Goal: Transaction & Acquisition: Purchase product/service

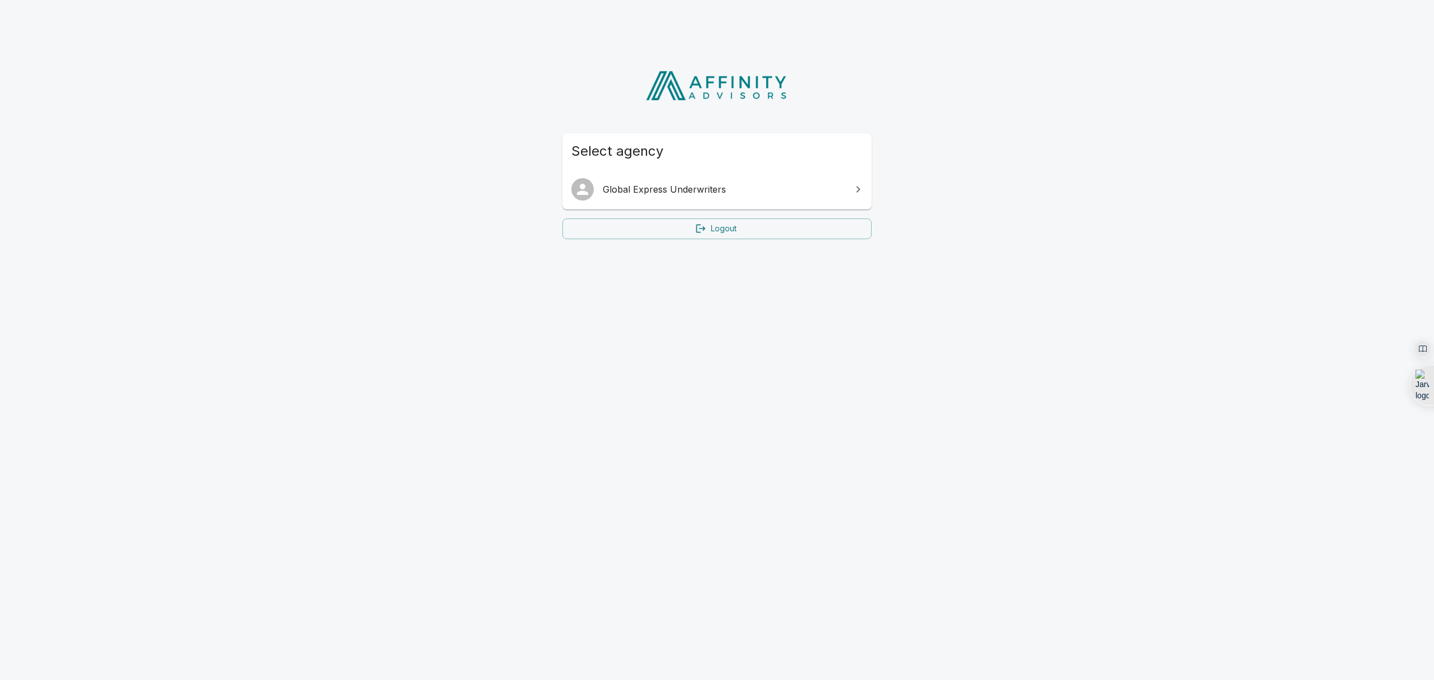
click at [725, 202] on link "Global Express Underwriters" at bounding box center [717, 189] width 309 height 31
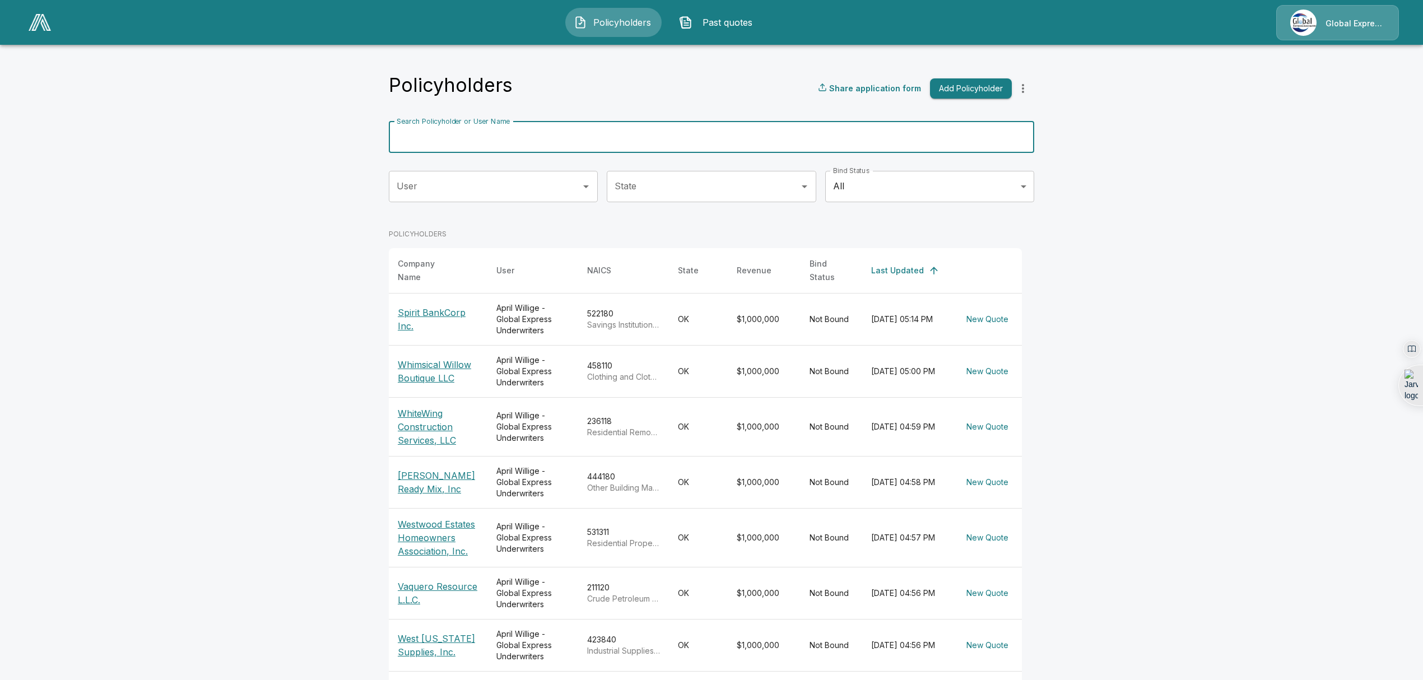
click at [615, 146] on input "Search Policyholder or User Name" at bounding box center [705, 137] width 633 height 31
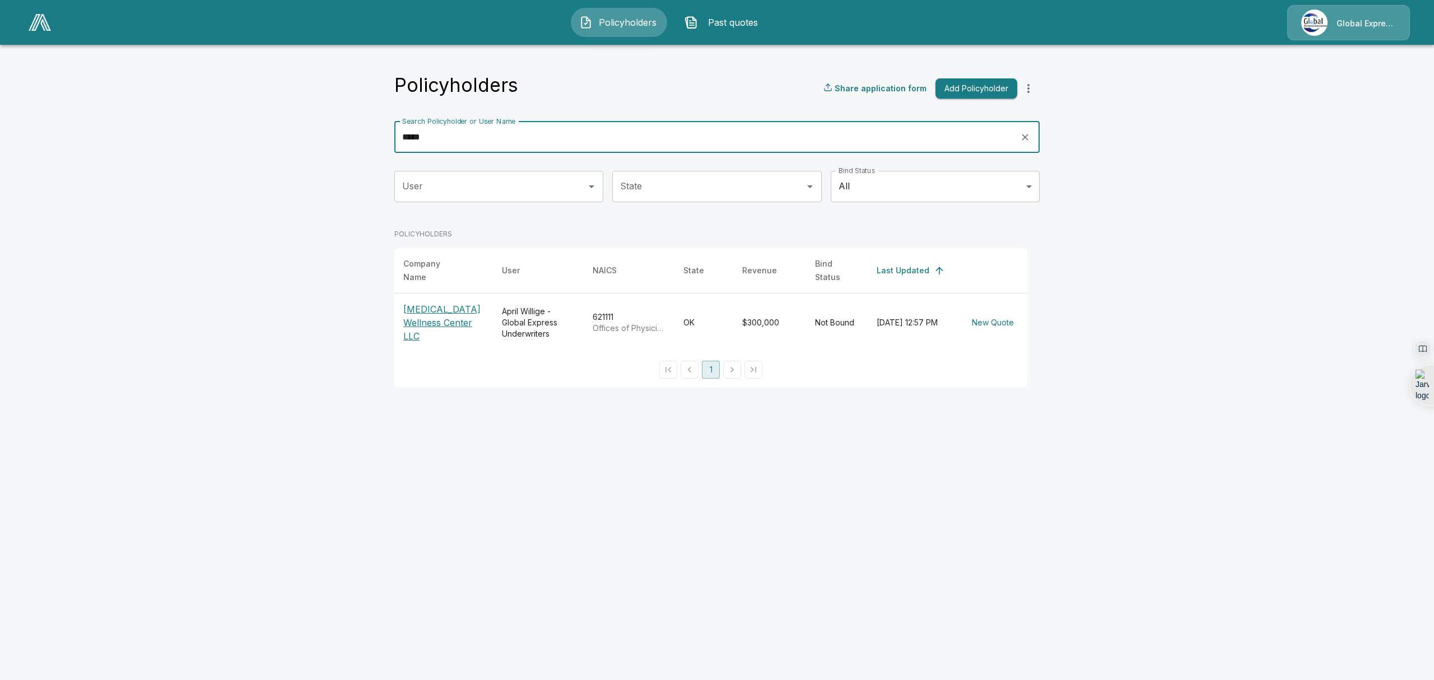
type input "*****"
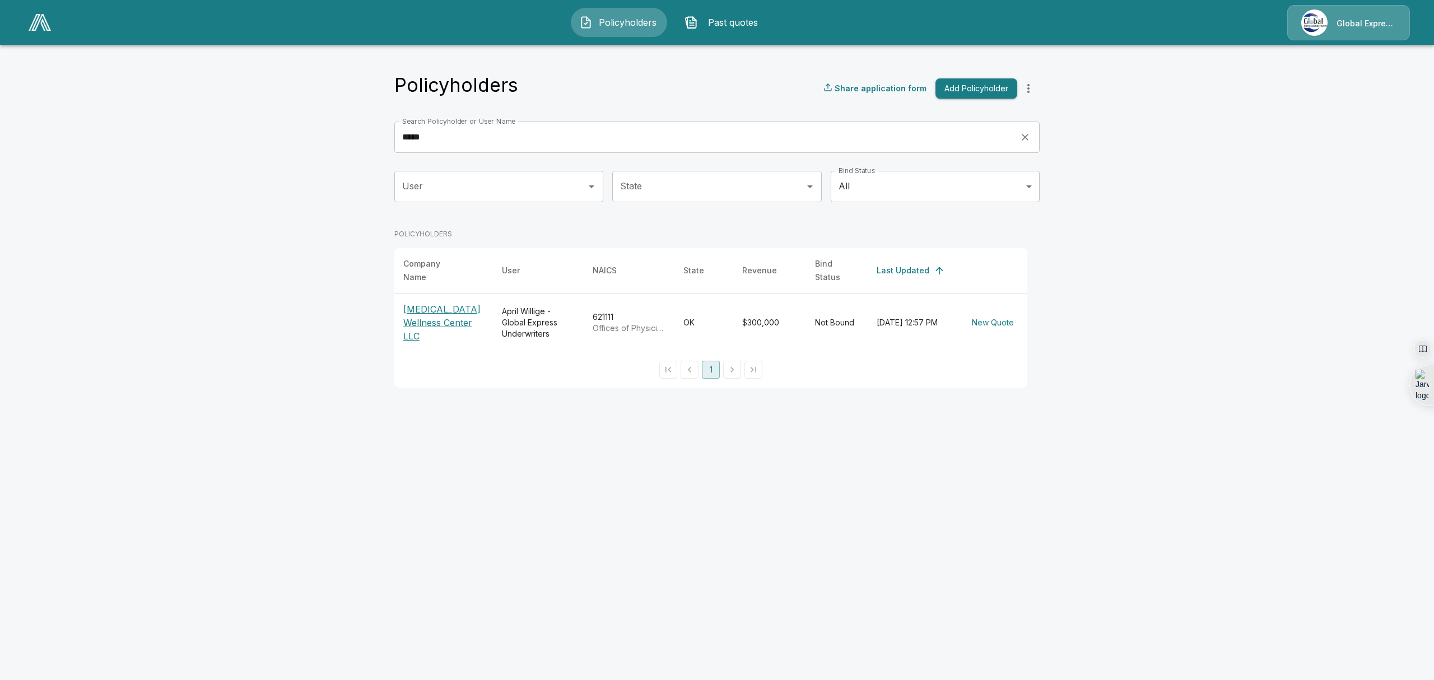
click at [421, 314] on p "[MEDICAL_DATA] Wellness Center LLC" at bounding box center [443, 323] width 81 height 40
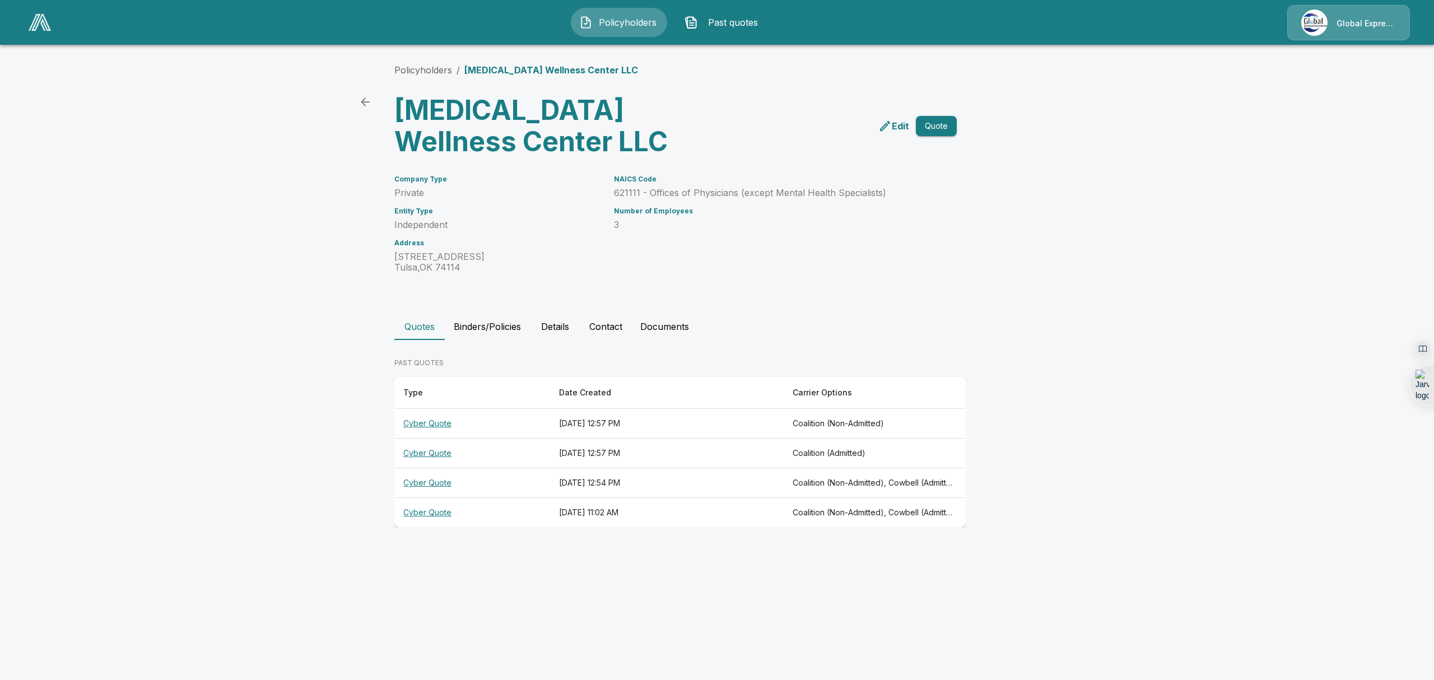
click at [433, 422] on th "Cyber Quote" at bounding box center [472, 424] width 156 height 30
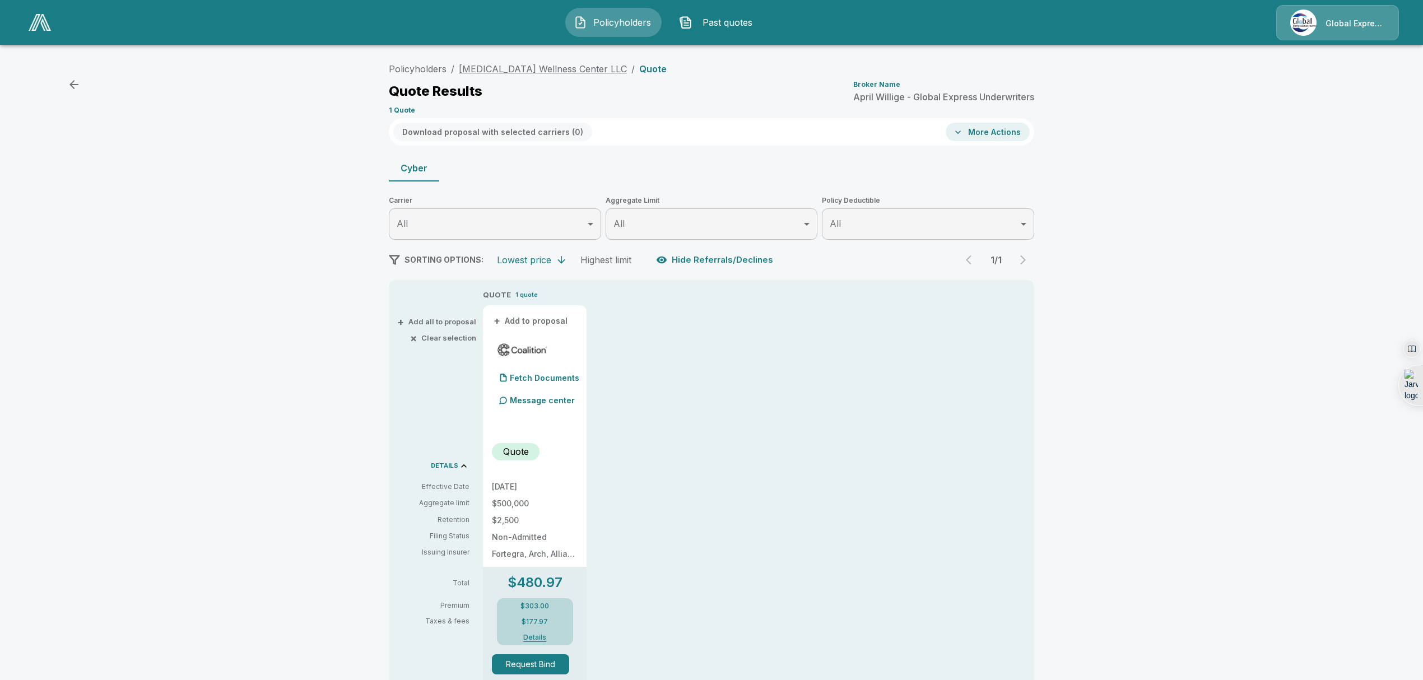
click at [501, 66] on link "[MEDICAL_DATA] Wellness Center LLC" at bounding box center [543, 68] width 168 height 11
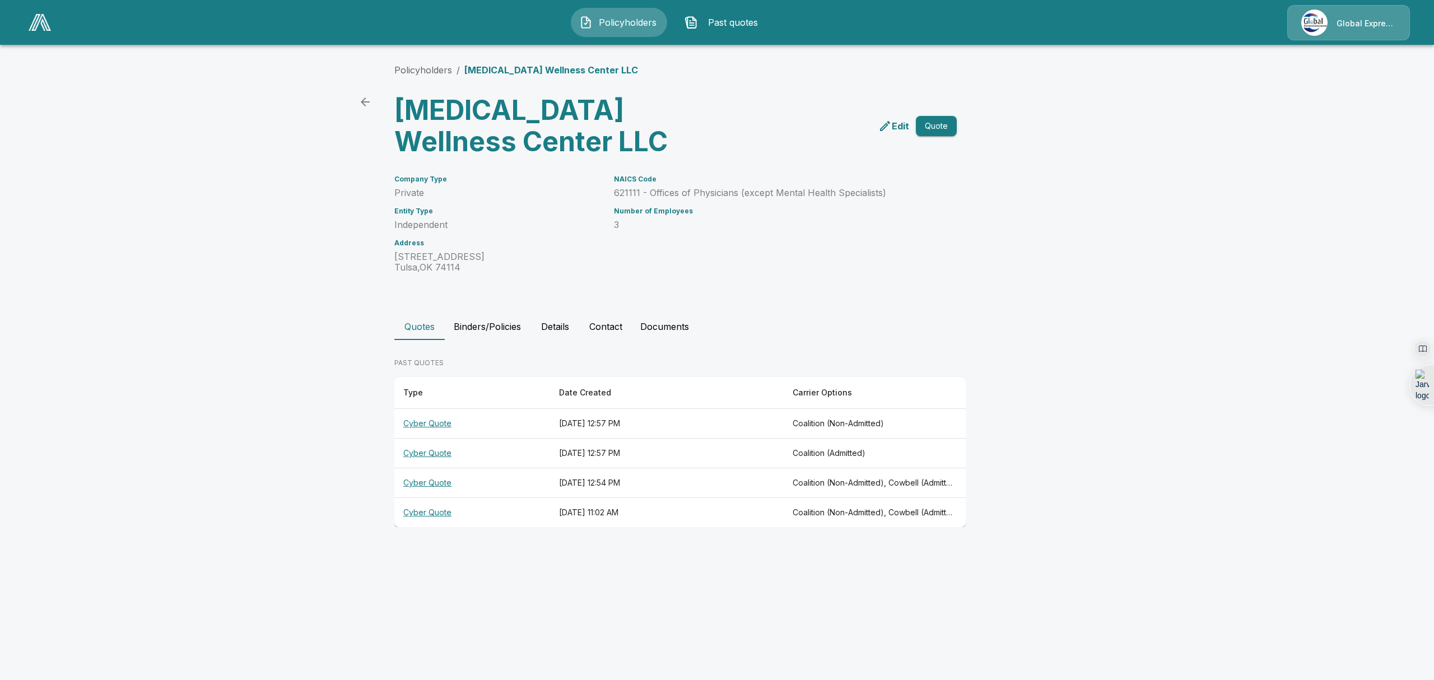
click at [426, 452] on th "Cyber Quote" at bounding box center [472, 454] width 156 height 30
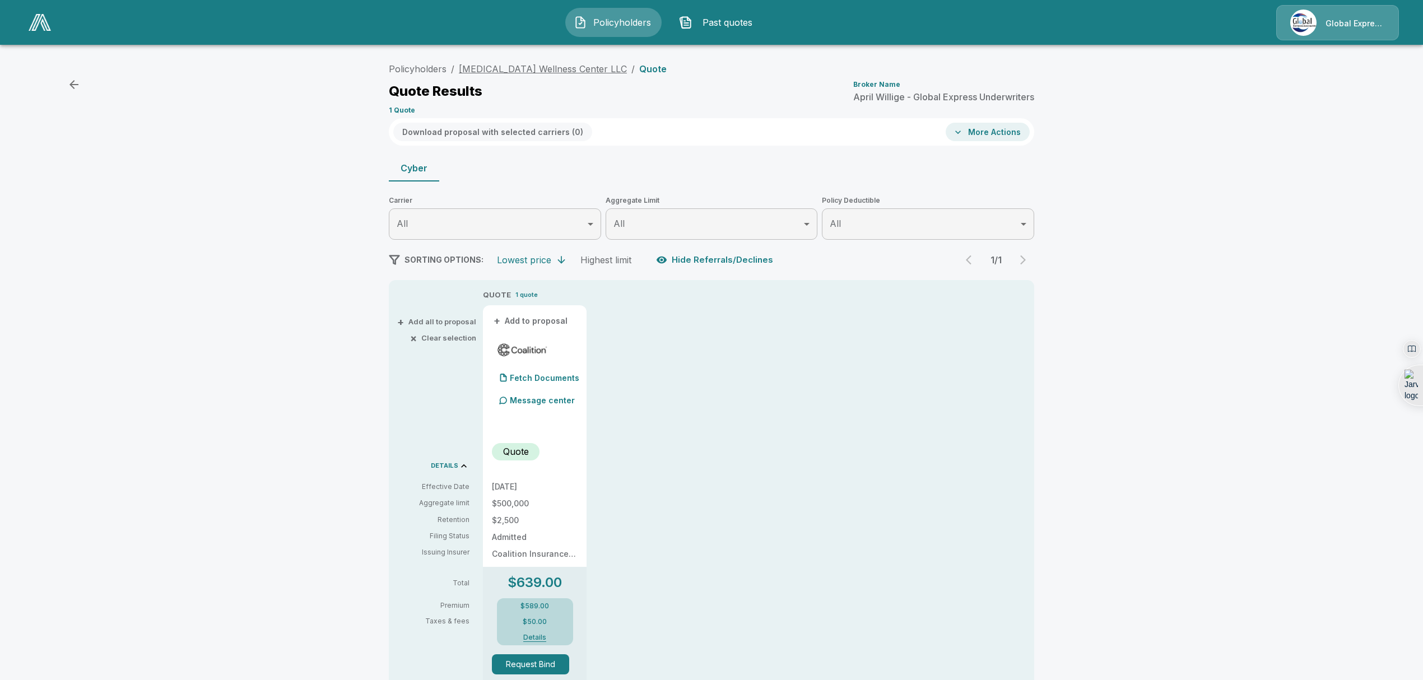
click at [503, 68] on link "[MEDICAL_DATA] Wellness Center LLC" at bounding box center [543, 68] width 168 height 11
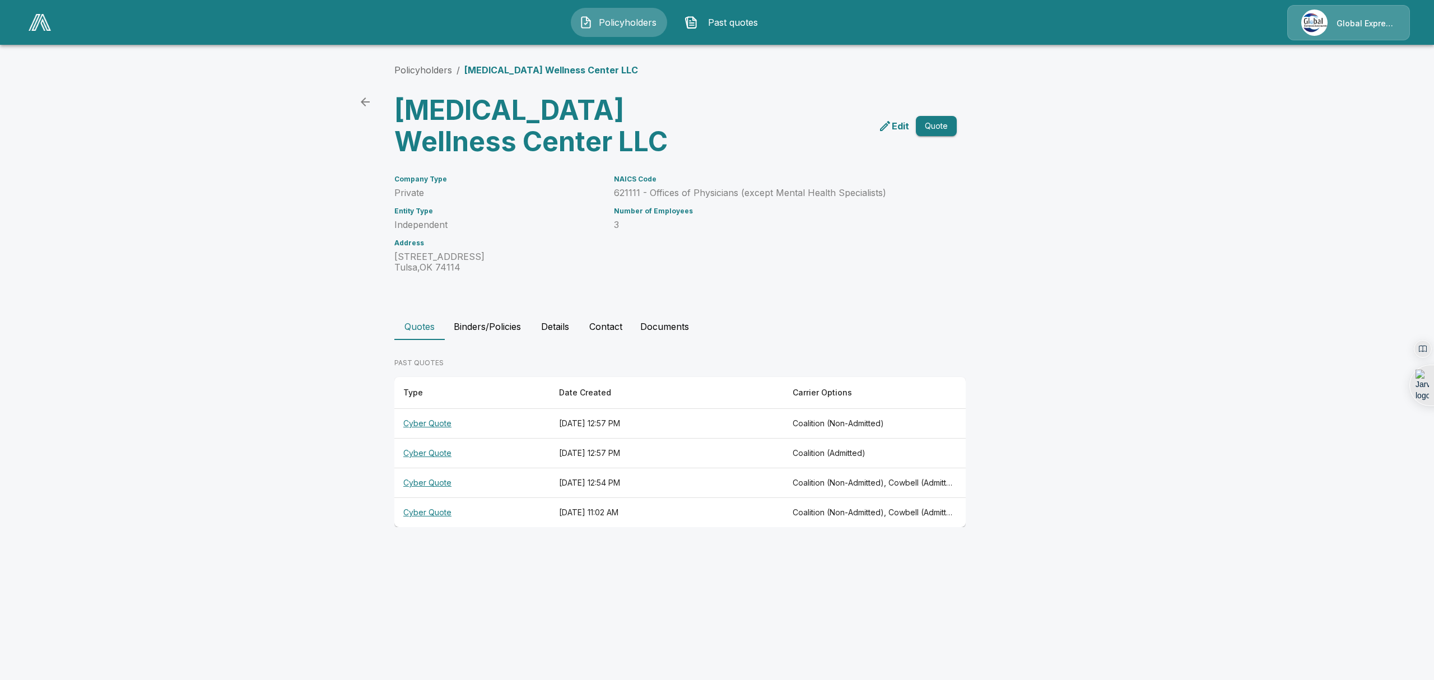
click at [429, 483] on th "Cyber Quote" at bounding box center [472, 483] width 156 height 30
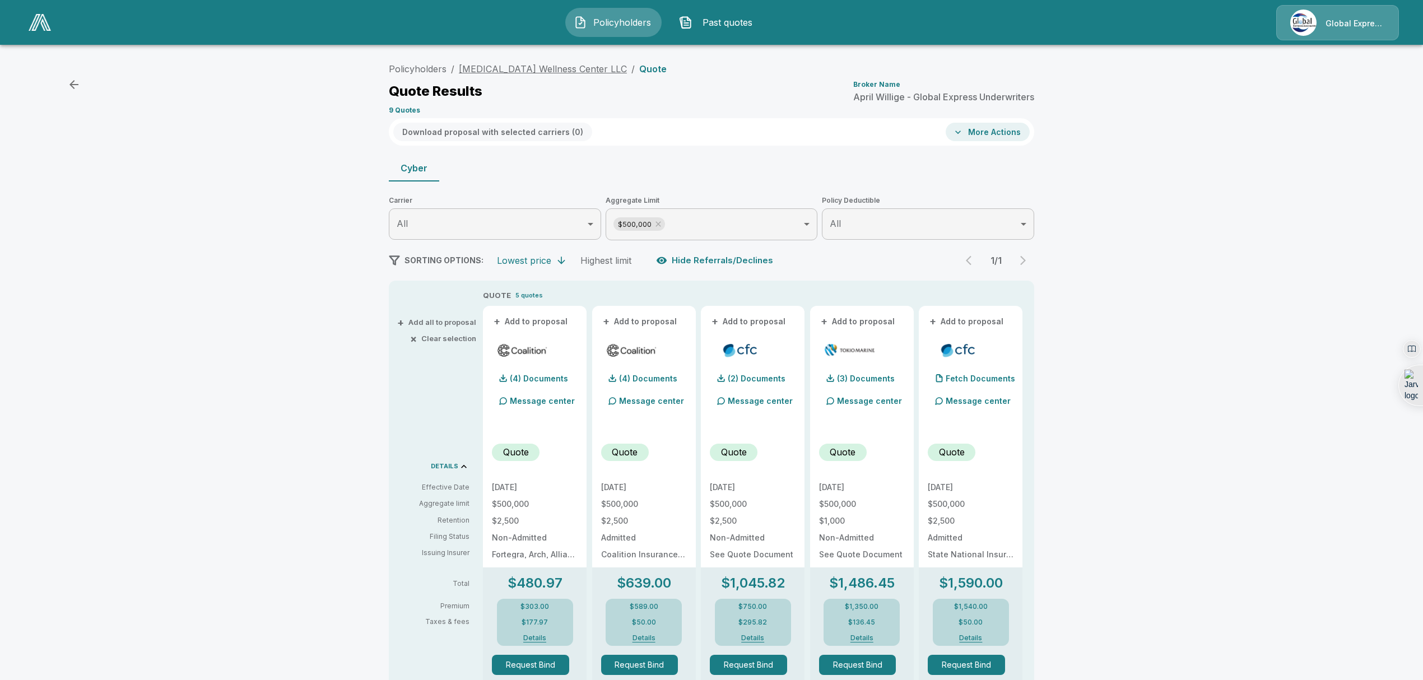
click at [547, 72] on link "[MEDICAL_DATA] Wellness Center LLC" at bounding box center [543, 68] width 168 height 11
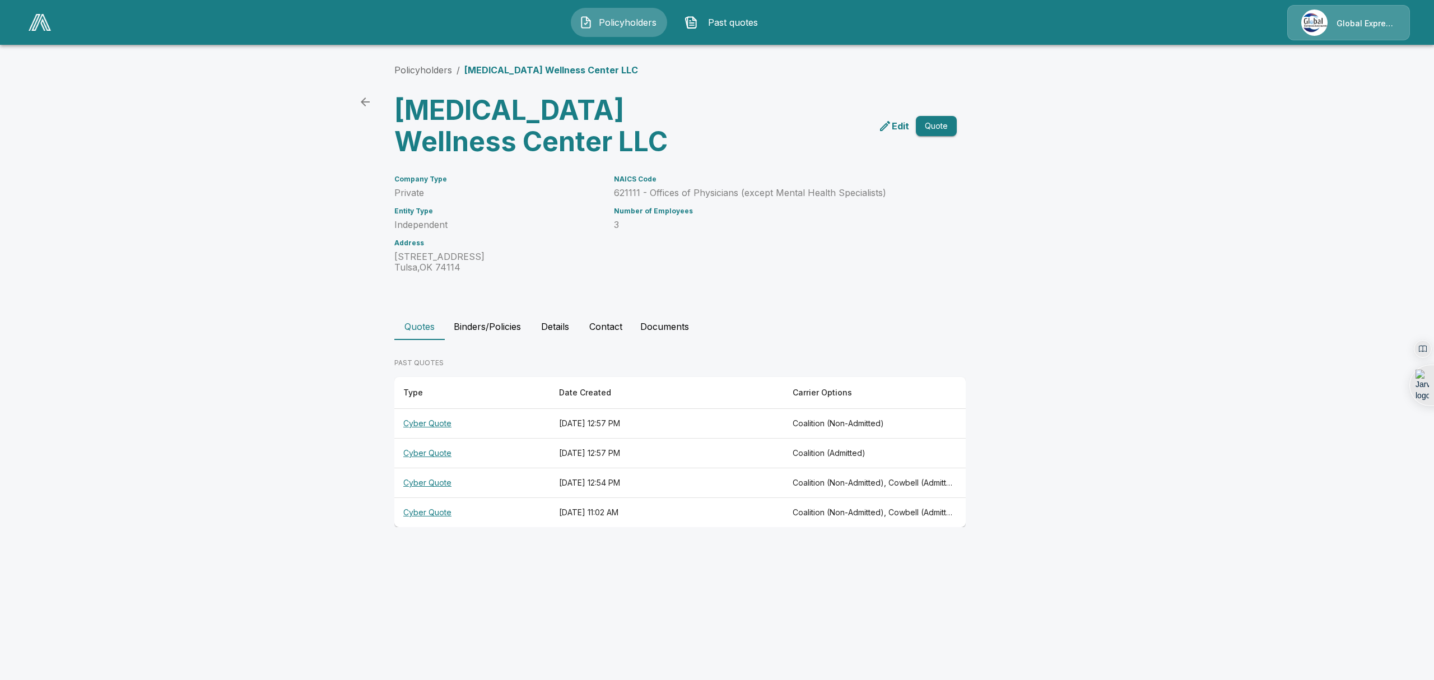
click at [898, 126] on p "Edit" at bounding box center [900, 125] width 17 height 13
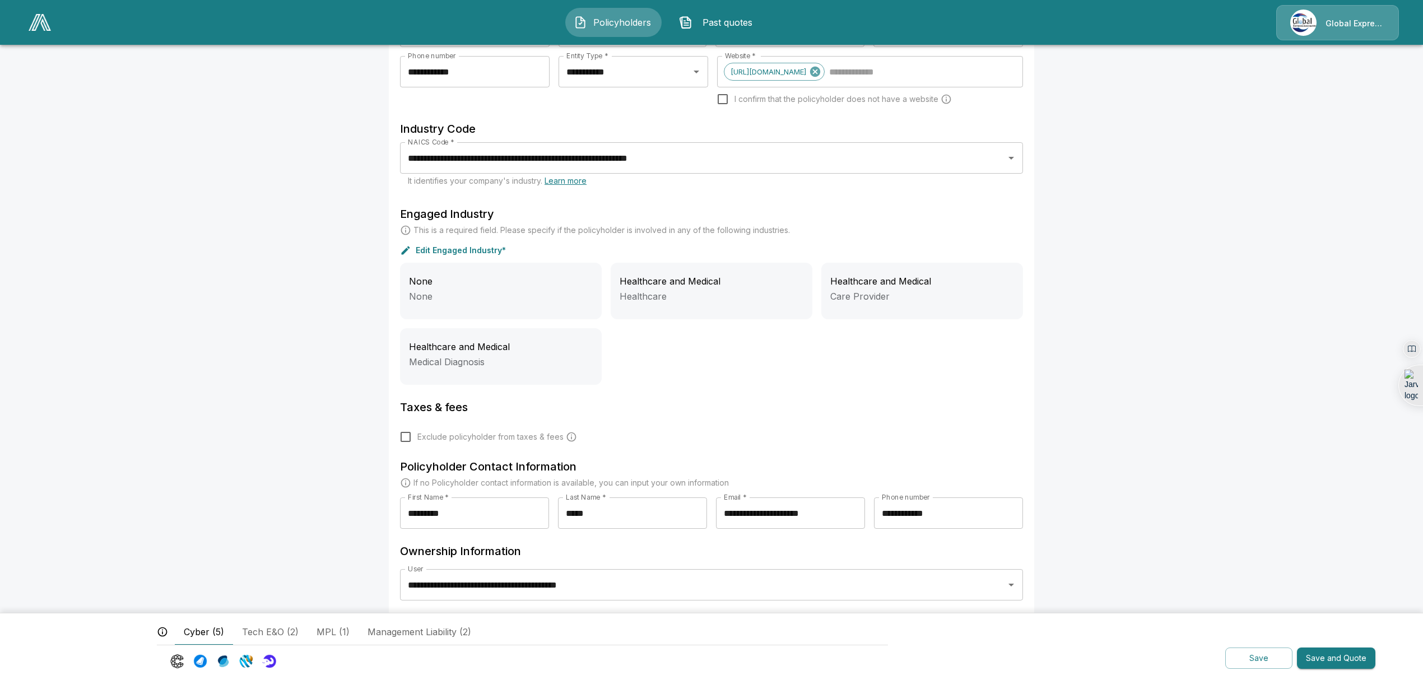
scroll to position [234, 0]
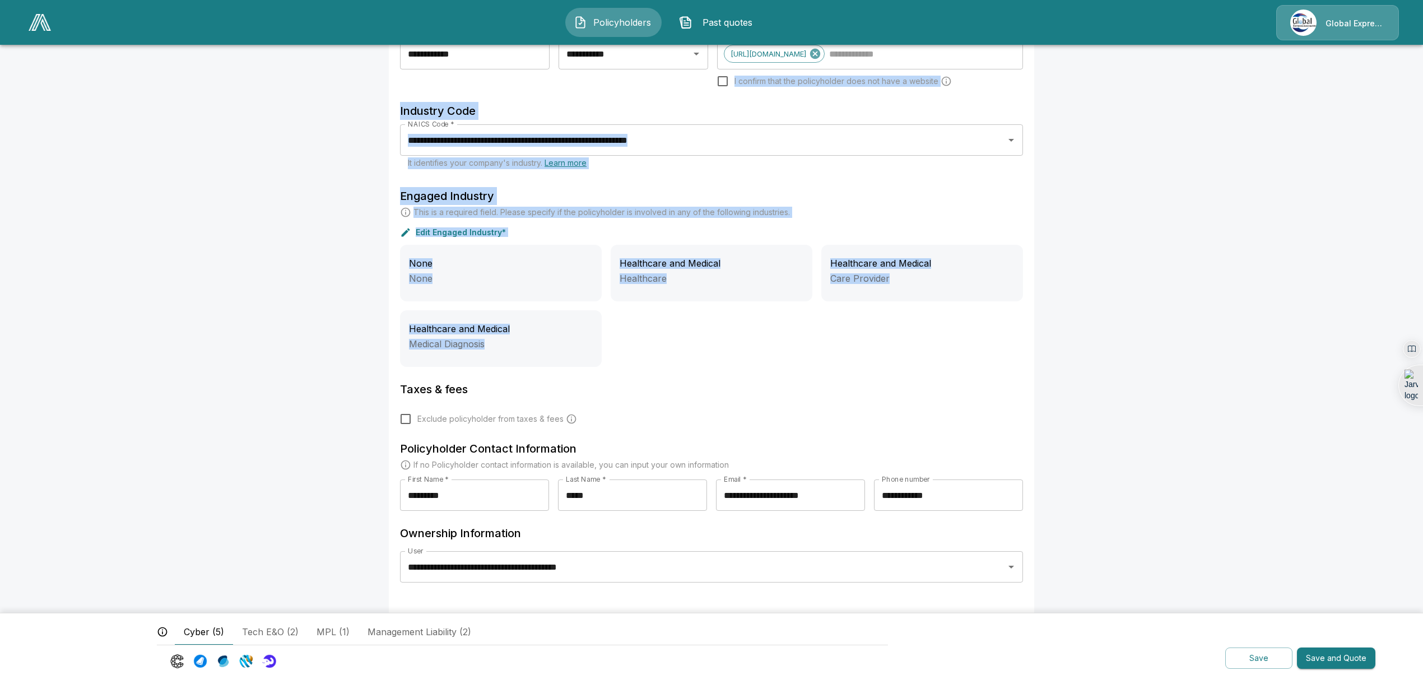
drag, startPoint x: 1258, startPoint y: 359, endPoint x: 1405, endPoint y: 108, distance: 290.3
click at [1405, 108] on main "**********" at bounding box center [711, 223] width 1423 height 914
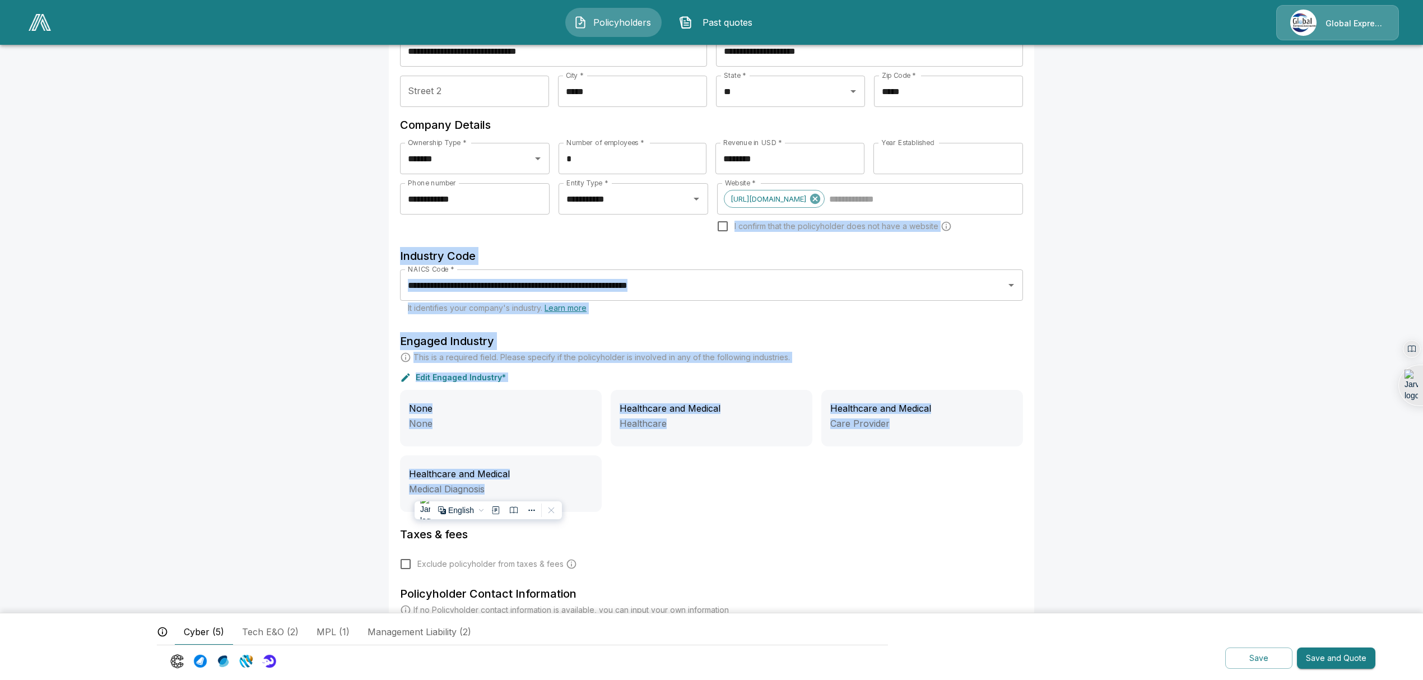
scroll to position [0, 0]
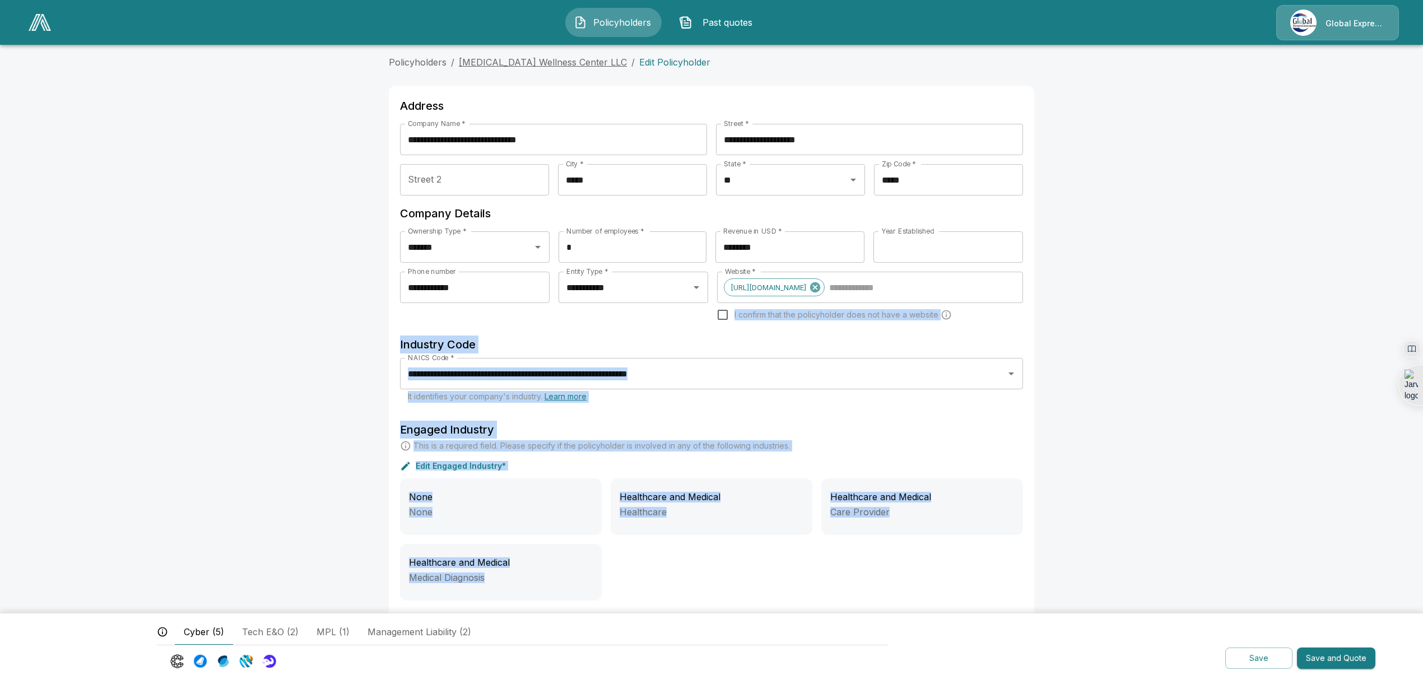
click at [545, 59] on link "[MEDICAL_DATA] Wellness Center LLC" at bounding box center [543, 62] width 168 height 11
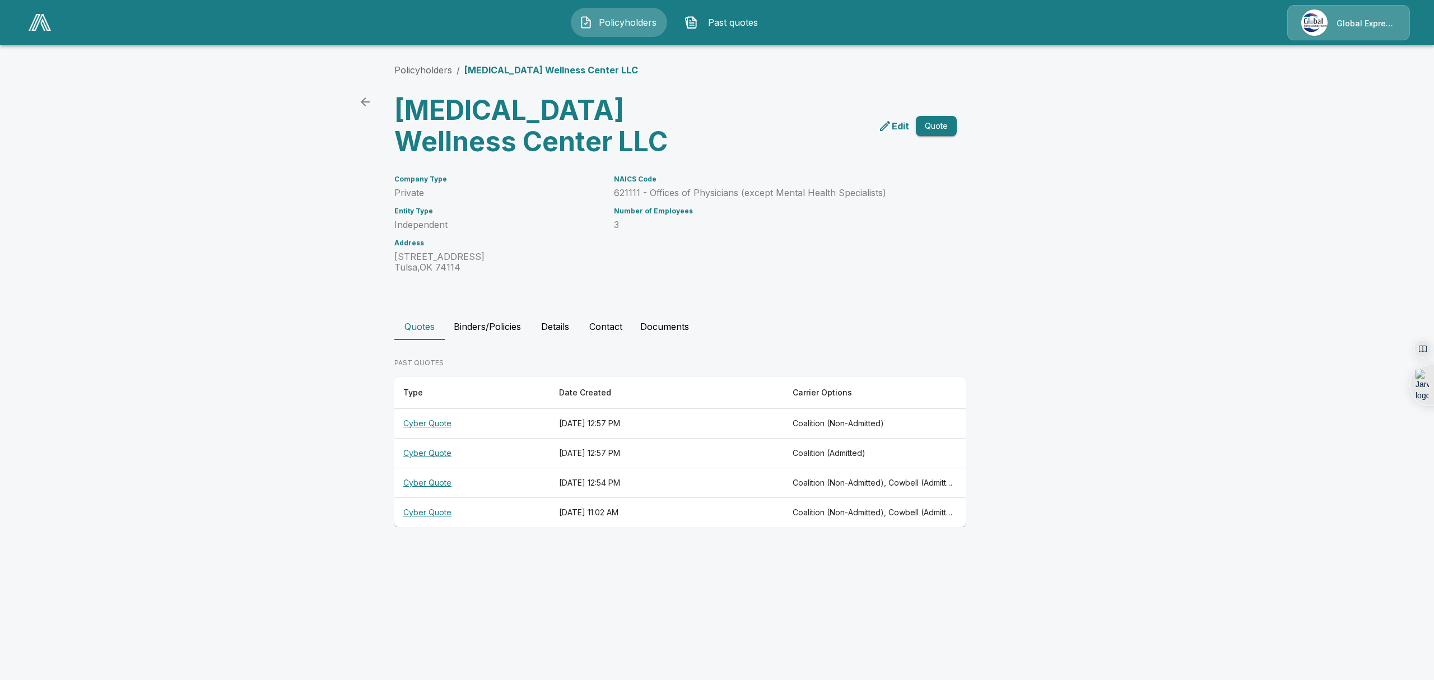
click at [433, 478] on th "Cyber Quote" at bounding box center [472, 483] width 156 height 30
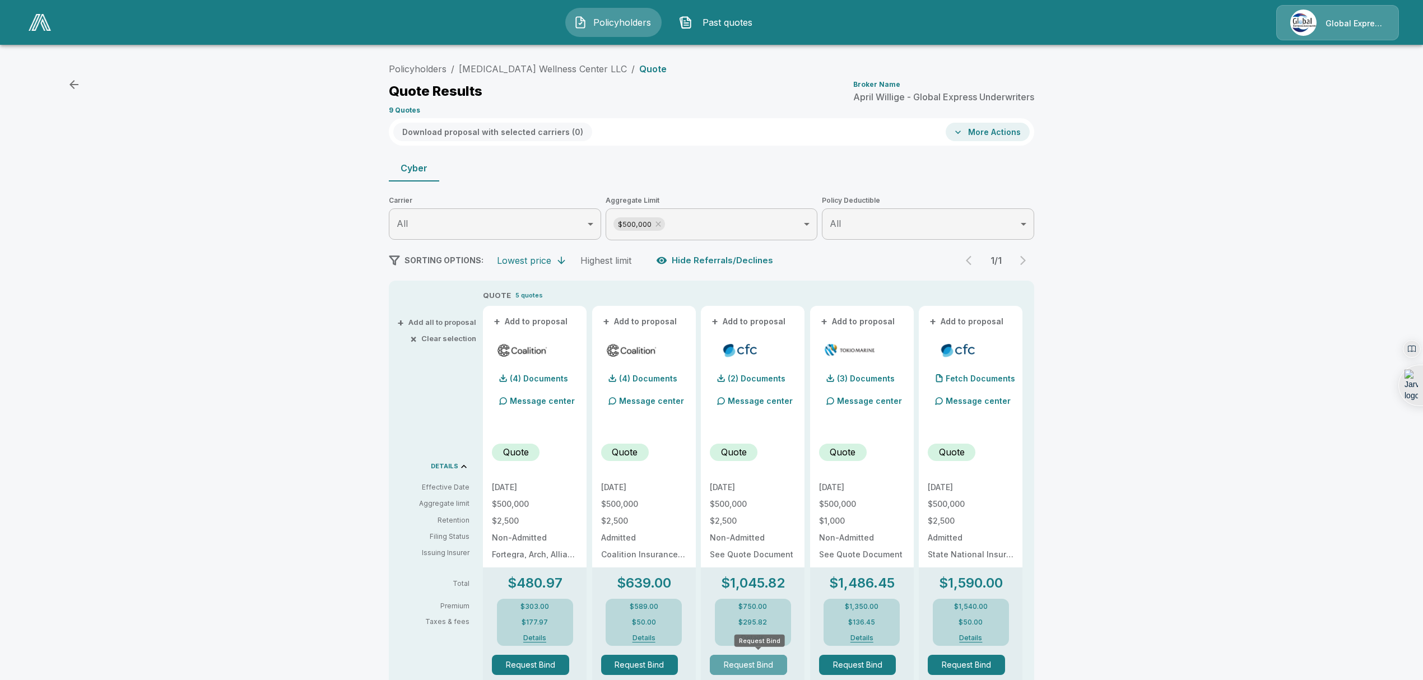
click at [770, 659] on button "Request Bind" at bounding box center [748, 665] width 77 height 20
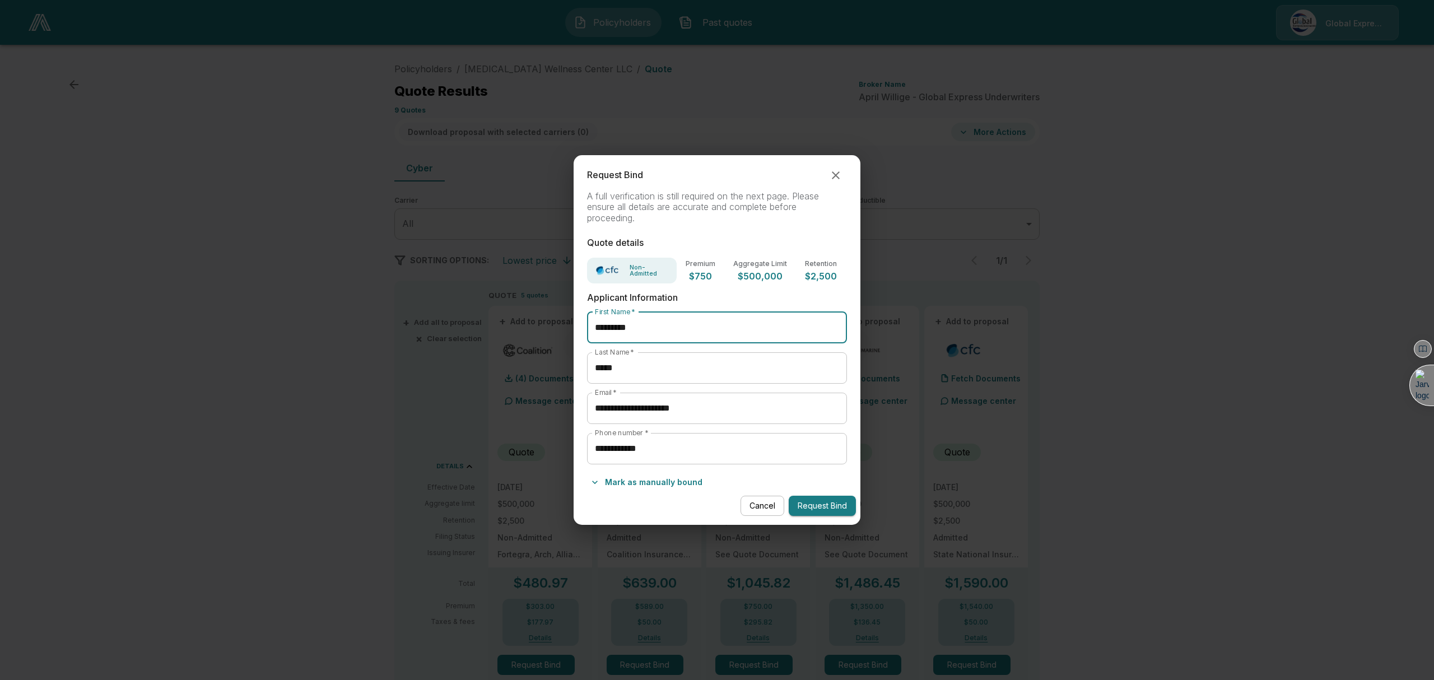
click at [608, 326] on input "*********" at bounding box center [717, 327] width 260 height 31
type input "*********"
click at [825, 500] on button "Request Bind" at bounding box center [822, 506] width 67 height 21
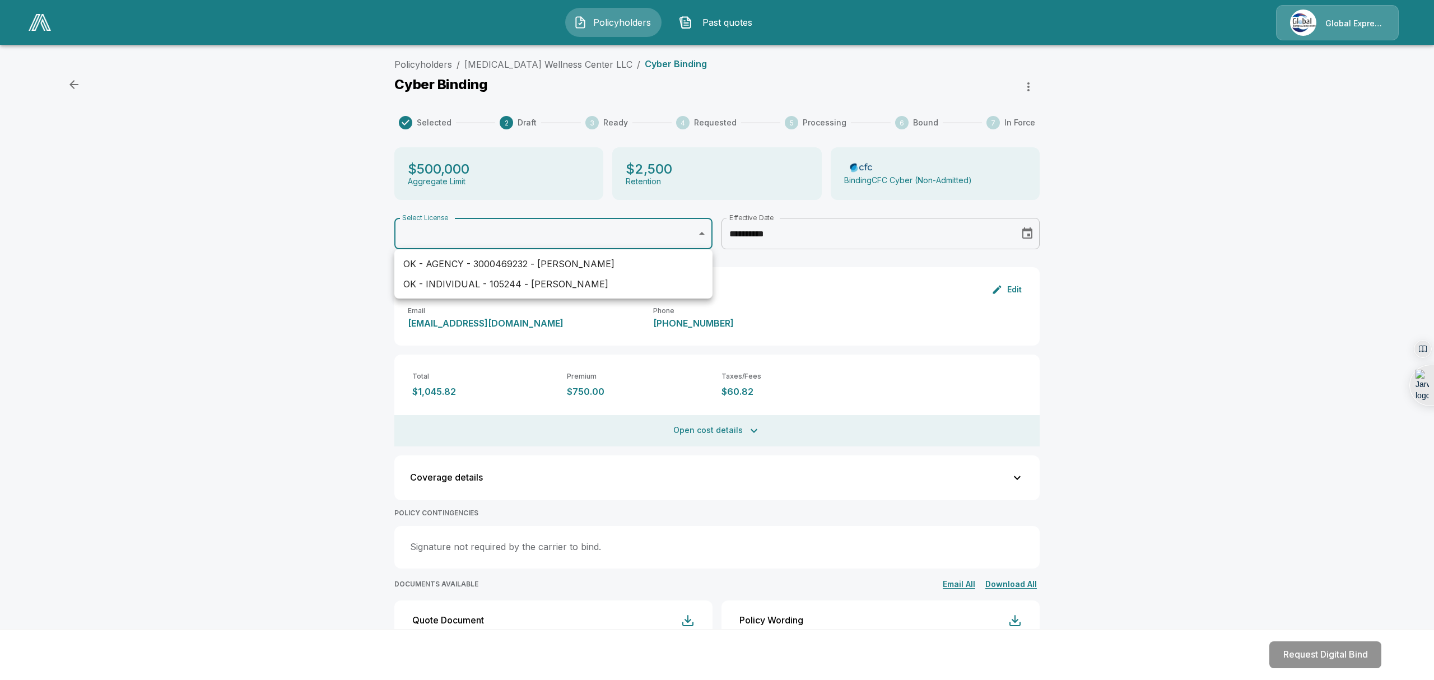
click at [702, 231] on body "**********" at bounding box center [717, 437] width 1434 height 874
click at [646, 280] on li "OK - INDIVIDUAL - 105244 - John Hester" at bounding box center [553, 284] width 318 height 20
type input "**********"
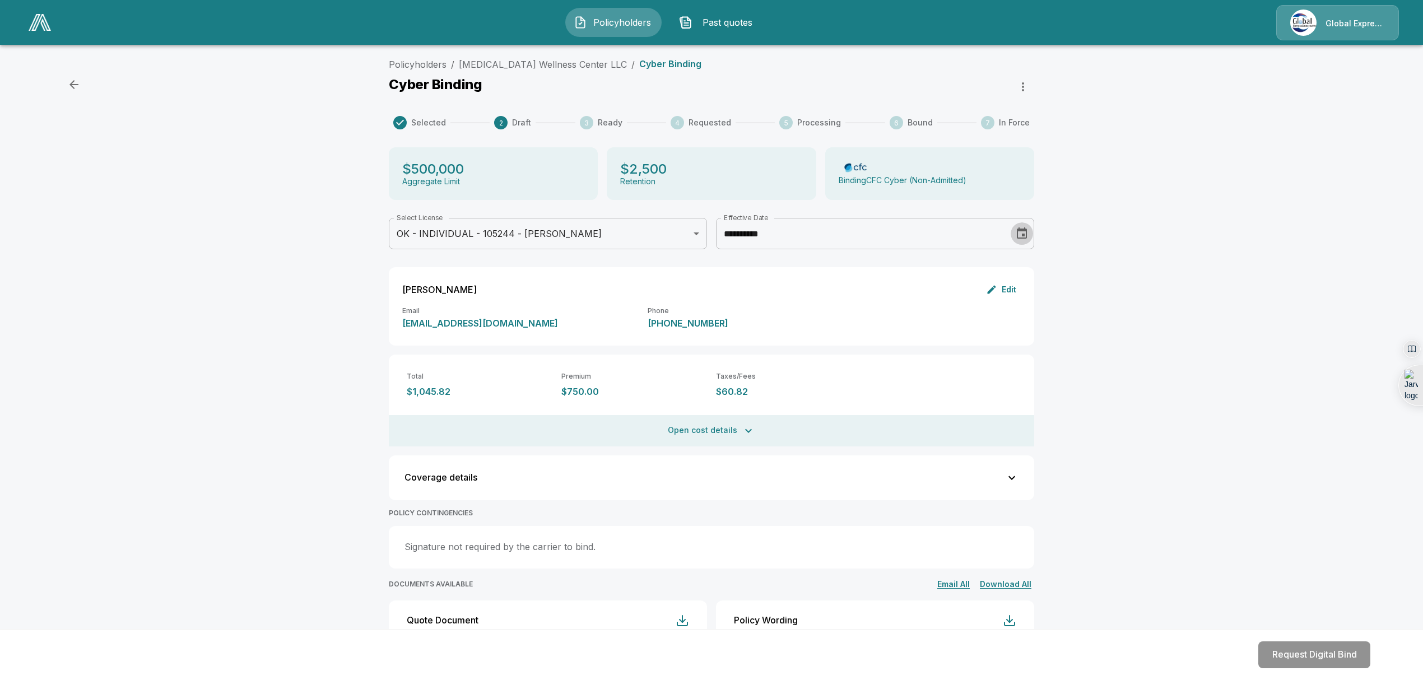
click at [1029, 233] on icon "Choose date, selected date is Jul 2, 2025" at bounding box center [1021, 233] width 13 height 13
click at [886, 270] on icon "Next month" at bounding box center [882, 267] width 13 height 13
click at [880, 400] on button "30" at bounding box center [878, 399] width 20 height 20
type input "**********"
click at [1152, 341] on div "**********" at bounding box center [711, 463] width 1423 height 821
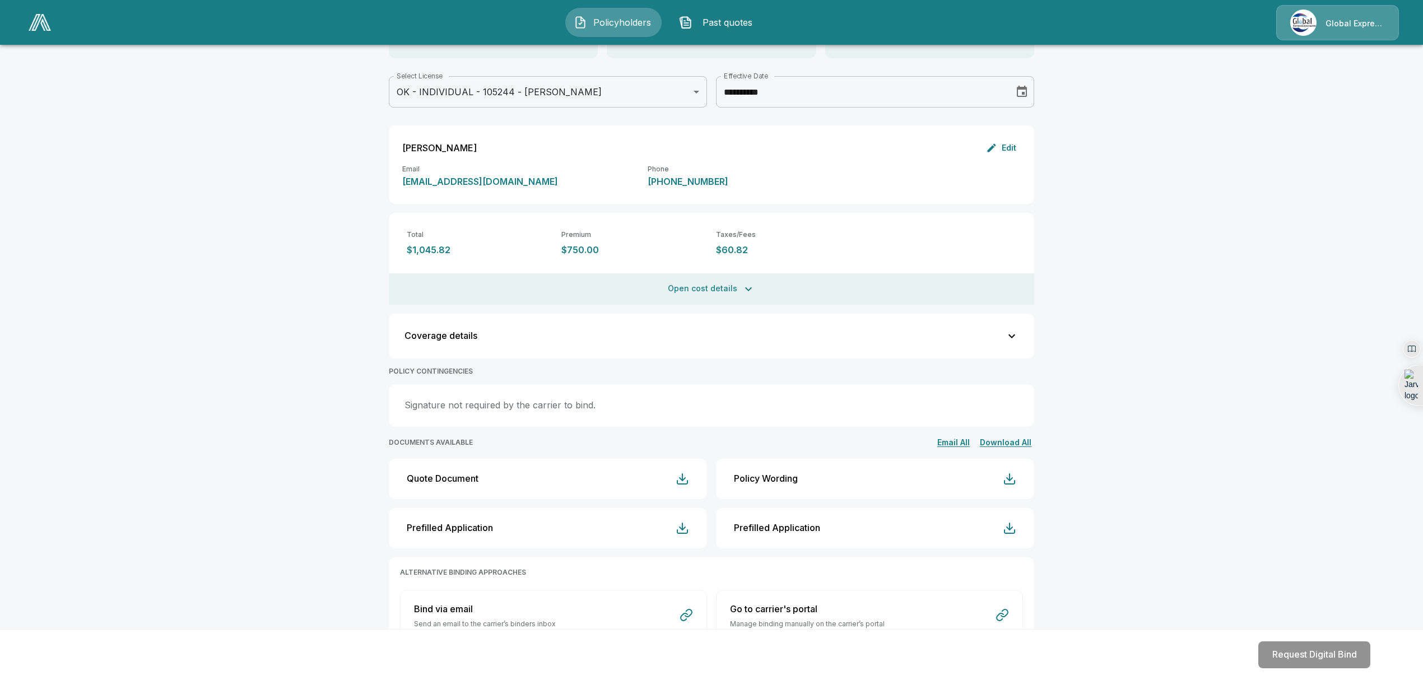
scroll to position [143, 0]
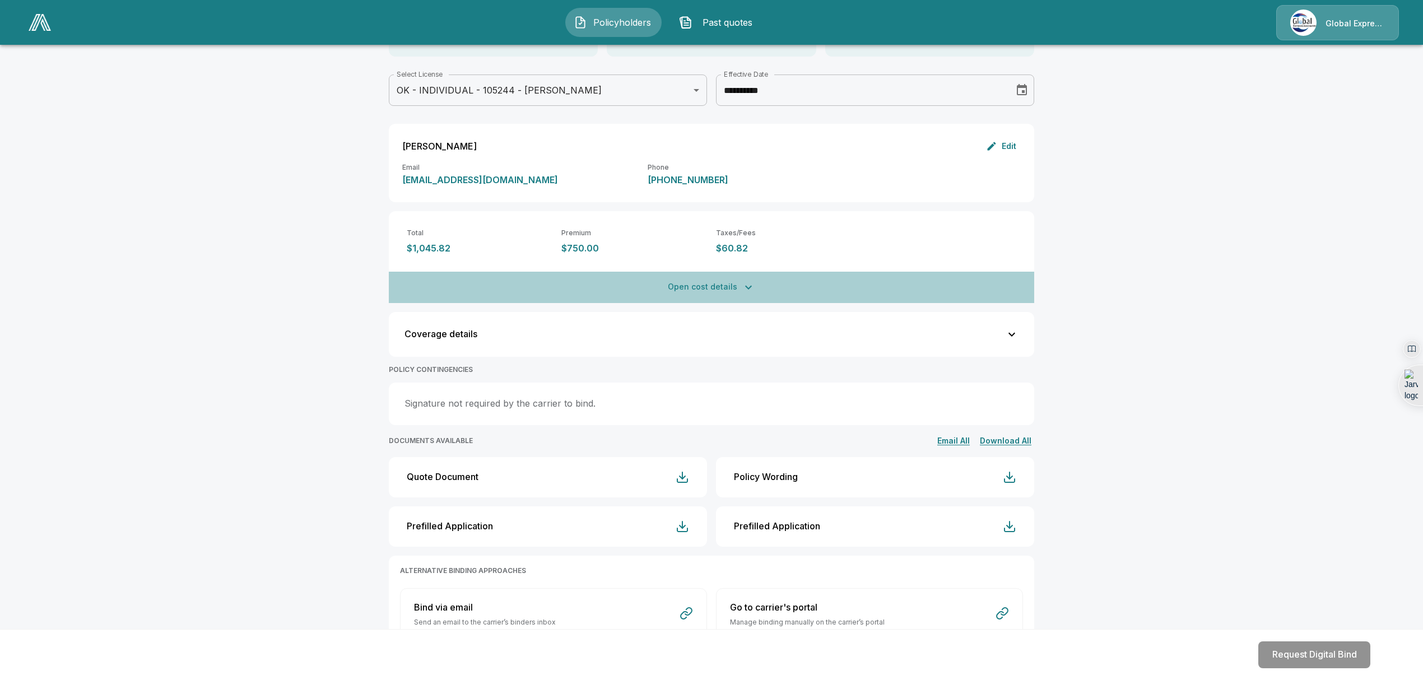
click at [726, 286] on button "Open cost details" at bounding box center [711, 287] width 645 height 31
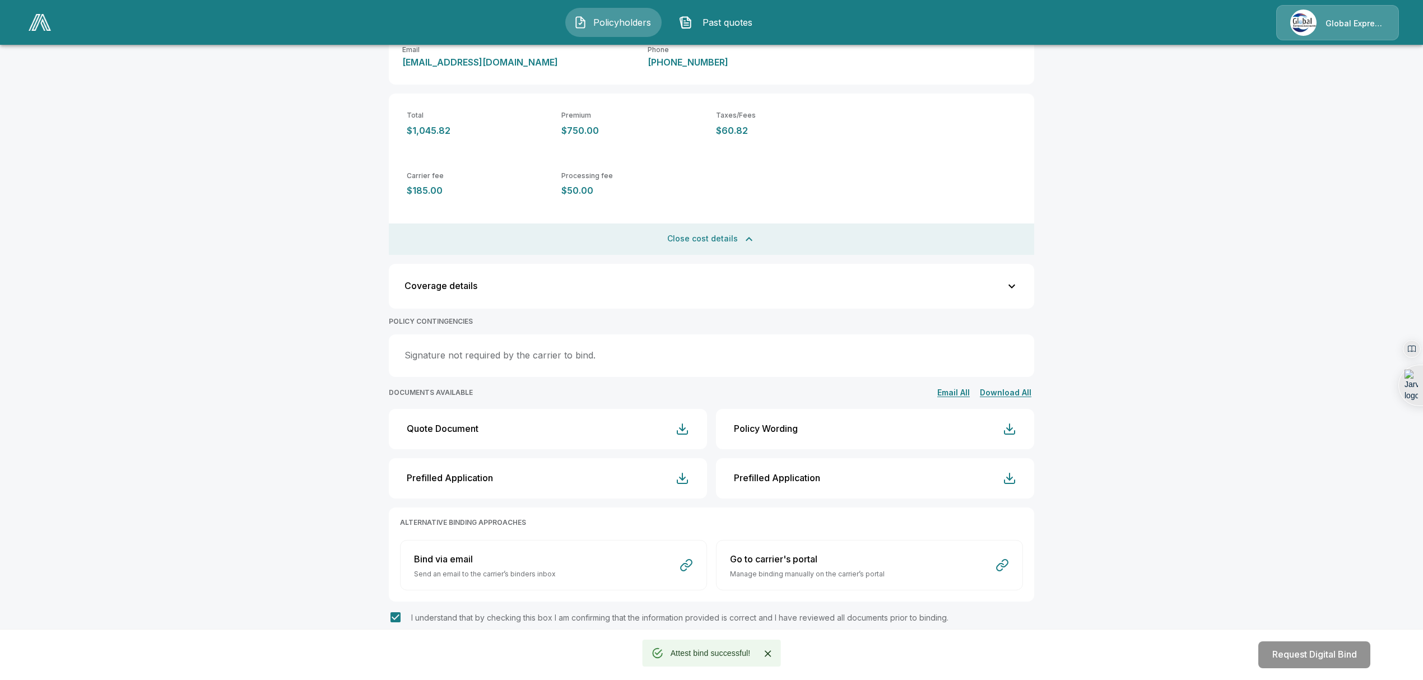
scroll to position [263, 0]
click at [1298, 659] on button "Request Digital Bind" at bounding box center [1314, 655] width 112 height 27
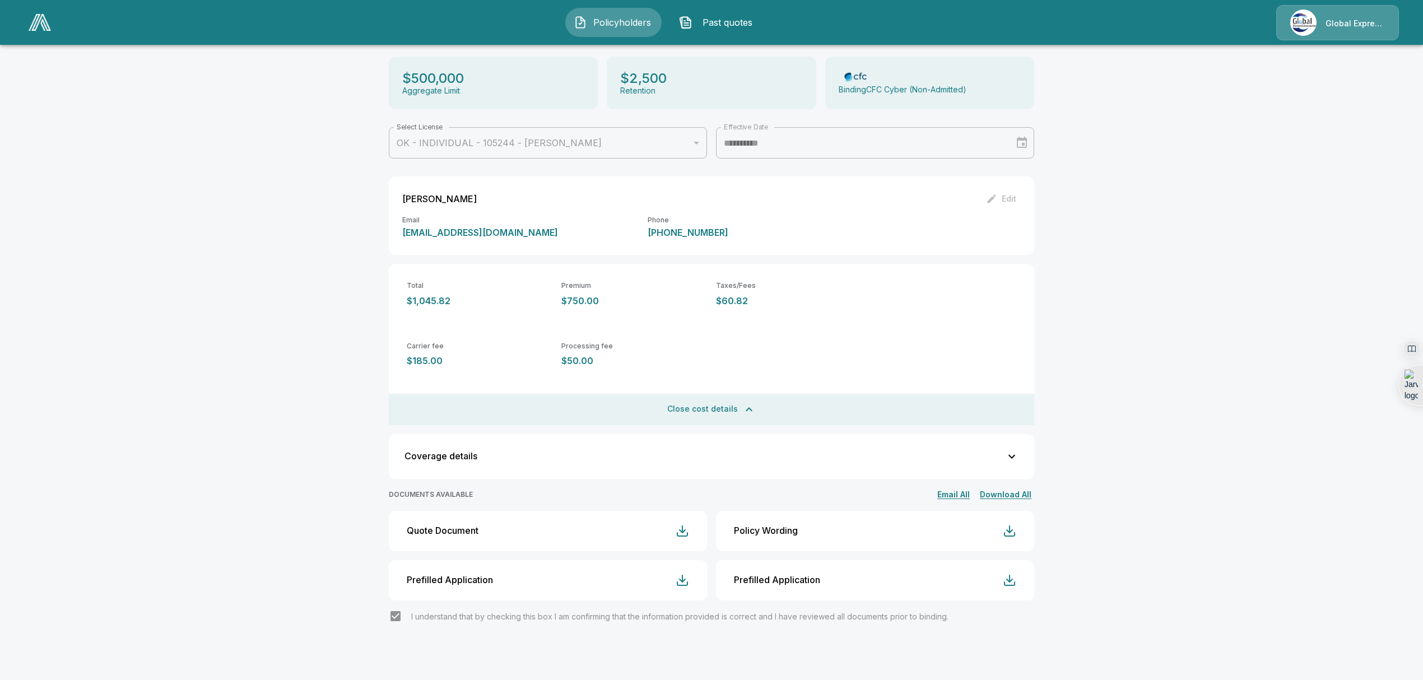
scroll to position [0, 0]
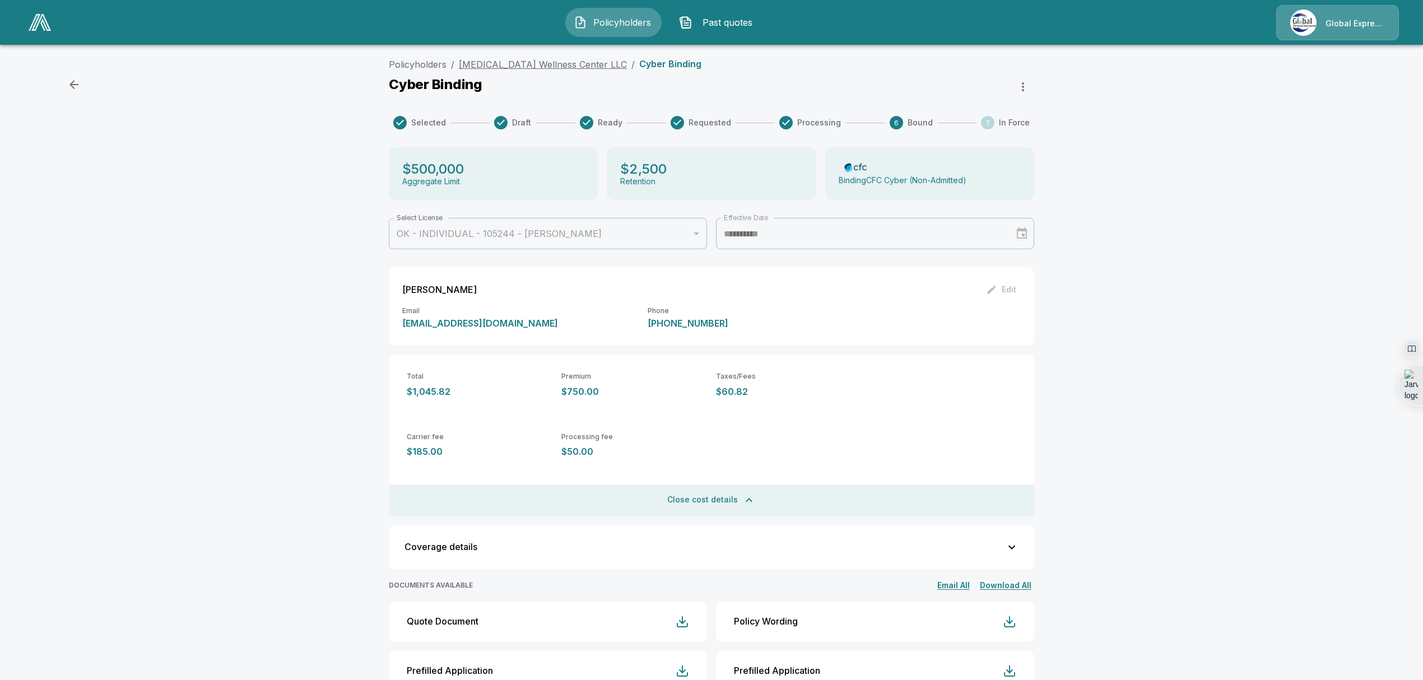
click at [498, 66] on link "[MEDICAL_DATA] Wellness Center LLC" at bounding box center [543, 64] width 168 height 11
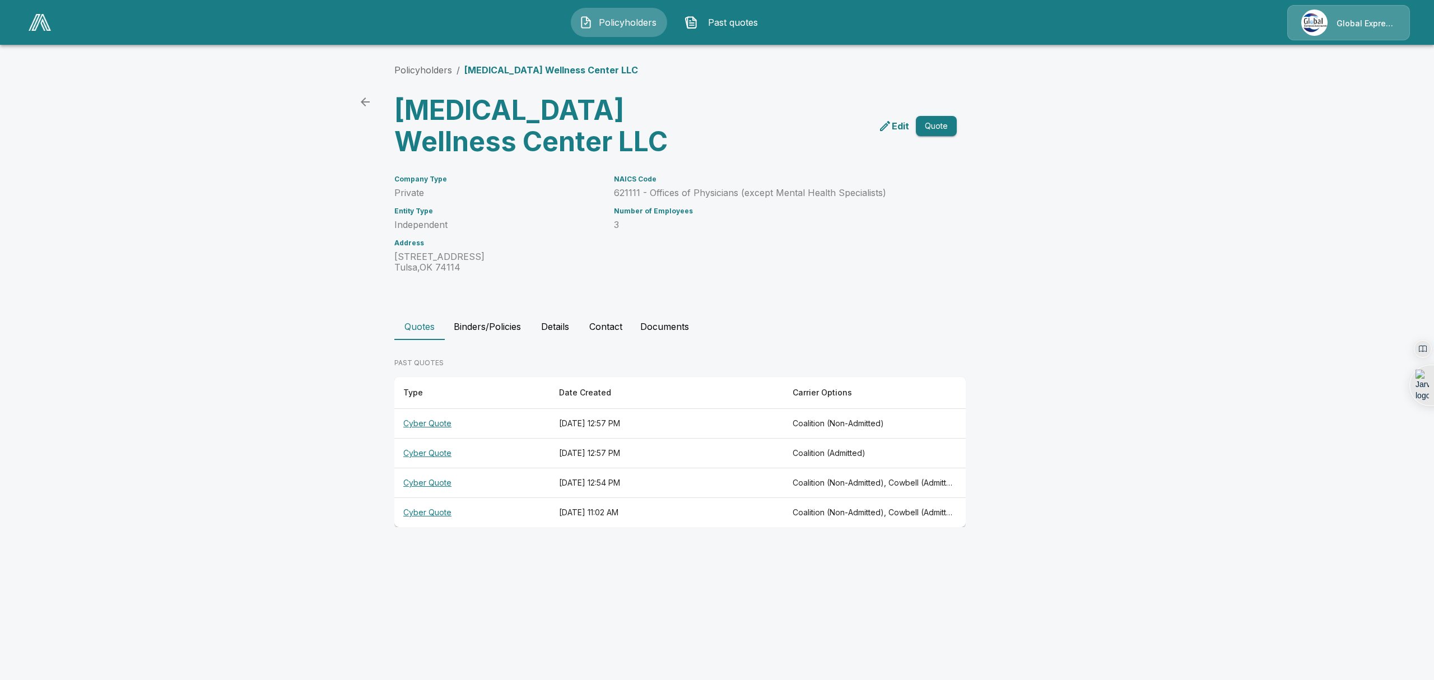
click at [491, 325] on button "Binders/Policies" at bounding box center [487, 326] width 85 height 27
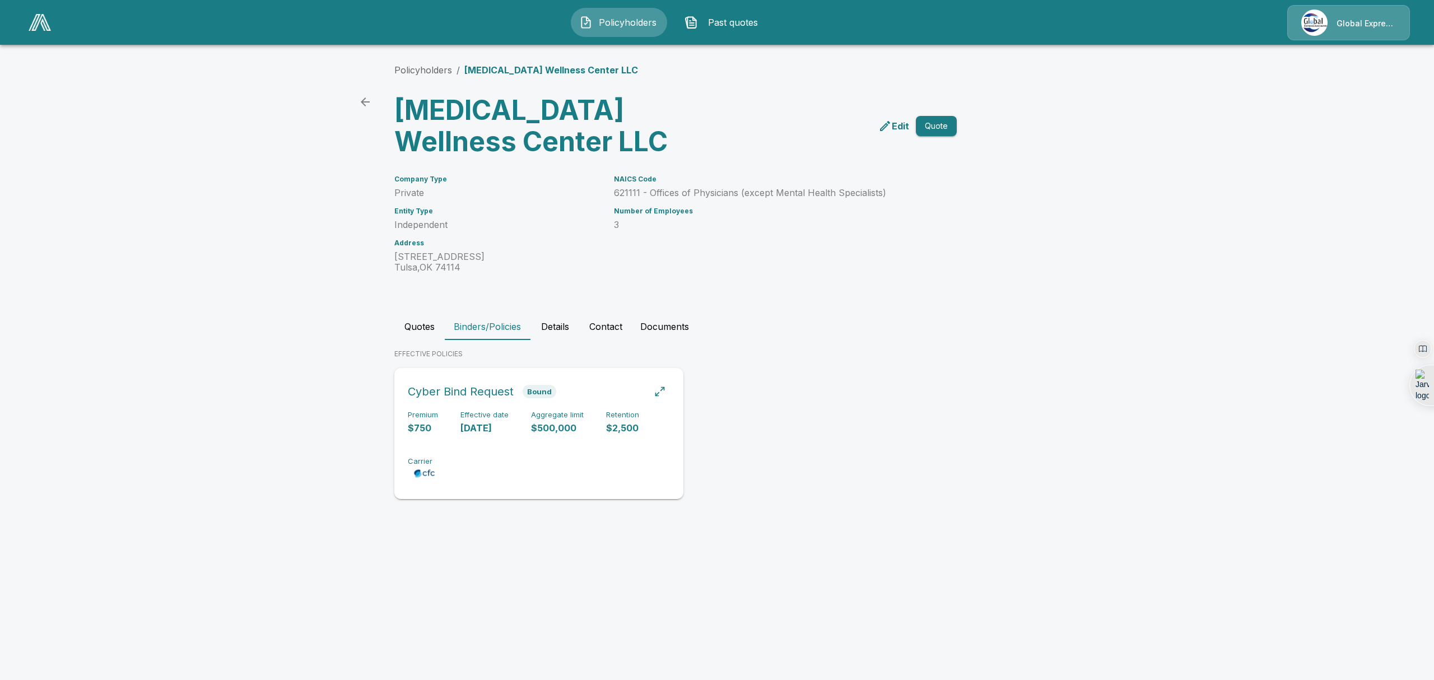
click at [509, 449] on div "Premium $750 Effective date 8/30/2025 Aggregate limit $500,000 Retention $2,500…" at bounding box center [539, 446] width 262 height 71
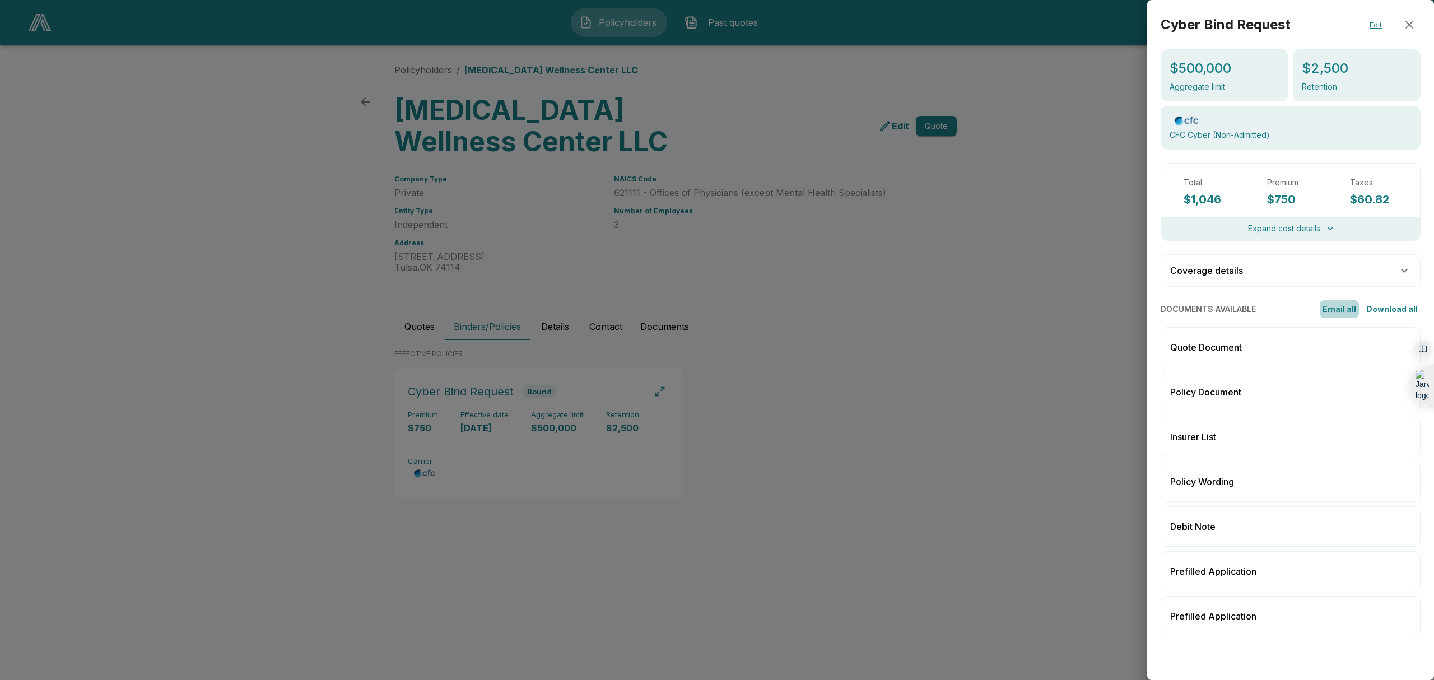
click at [1344, 310] on button "Email all" at bounding box center [1339, 309] width 39 height 18
click at [1238, 518] on div "Debit Note" at bounding box center [1291, 527] width 260 height 40
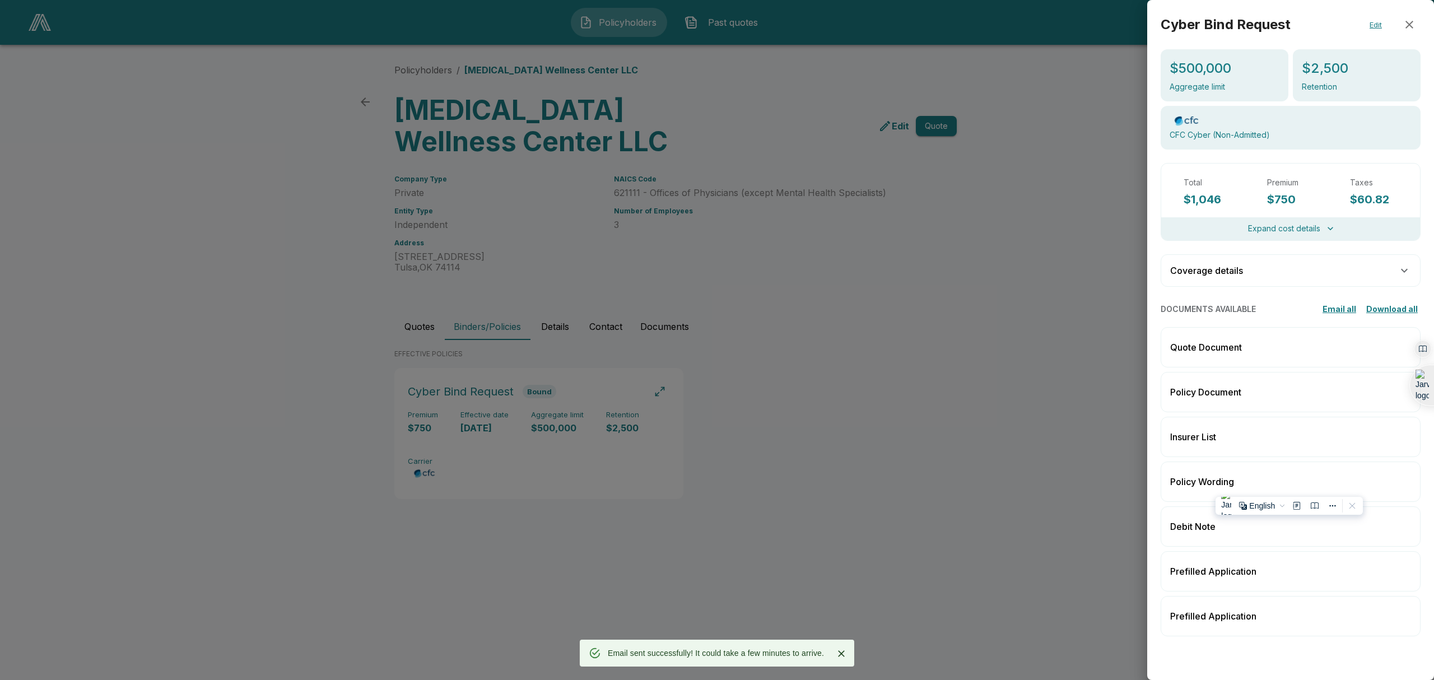
click at [1238, 518] on div "Debit Note" at bounding box center [1291, 527] width 260 height 40
click at [1298, 230] on button "Expand cost details" at bounding box center [1291, 229] width 86 height 14
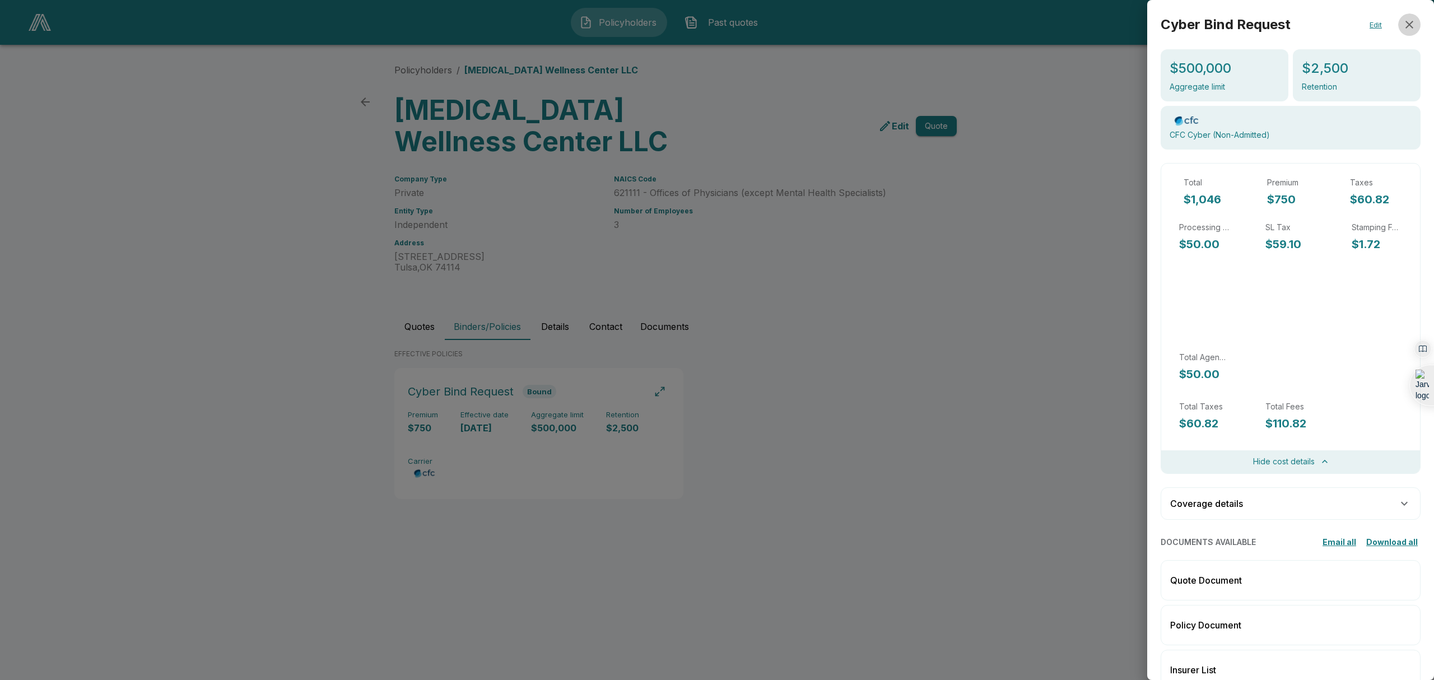
click at [1406, 23] on icon "button" at bounding box center [1410, 25] width 8 height 8
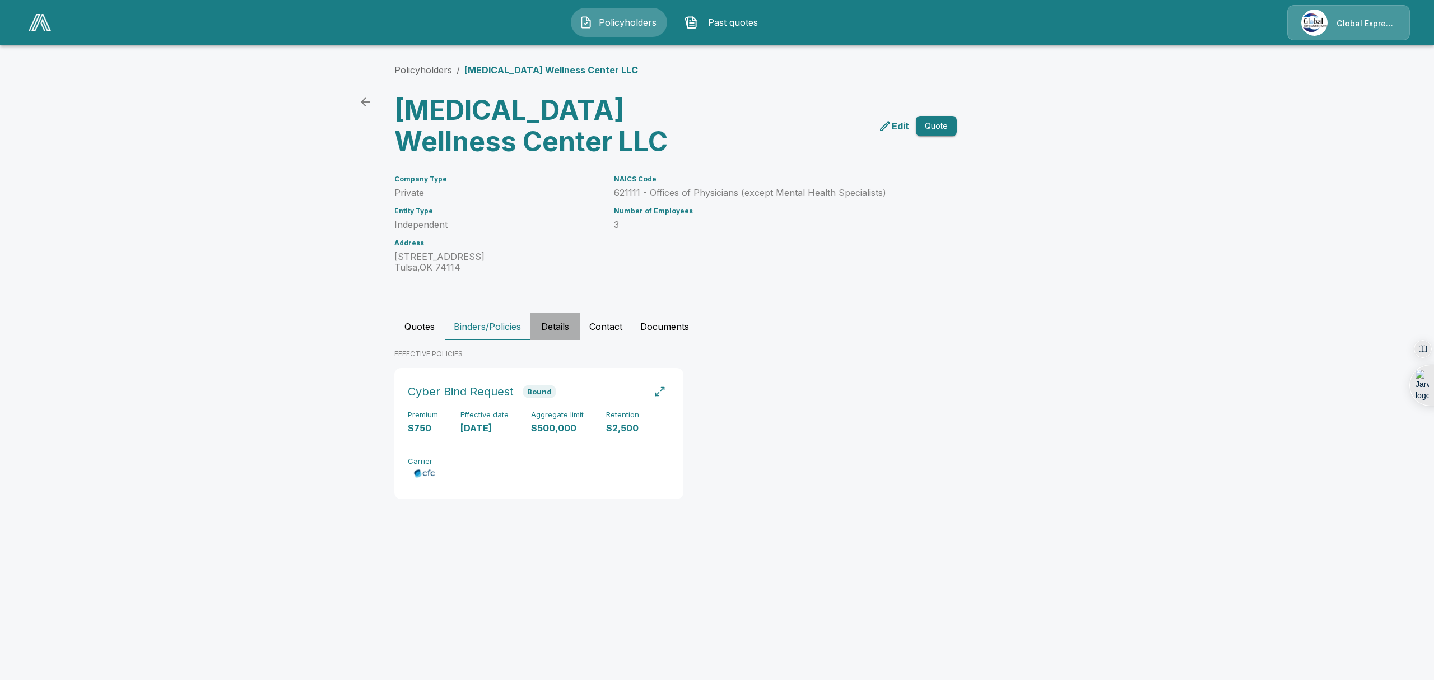
click at [554, 329] on button "Details" at bounding box center [555, 326] width 50 height 27
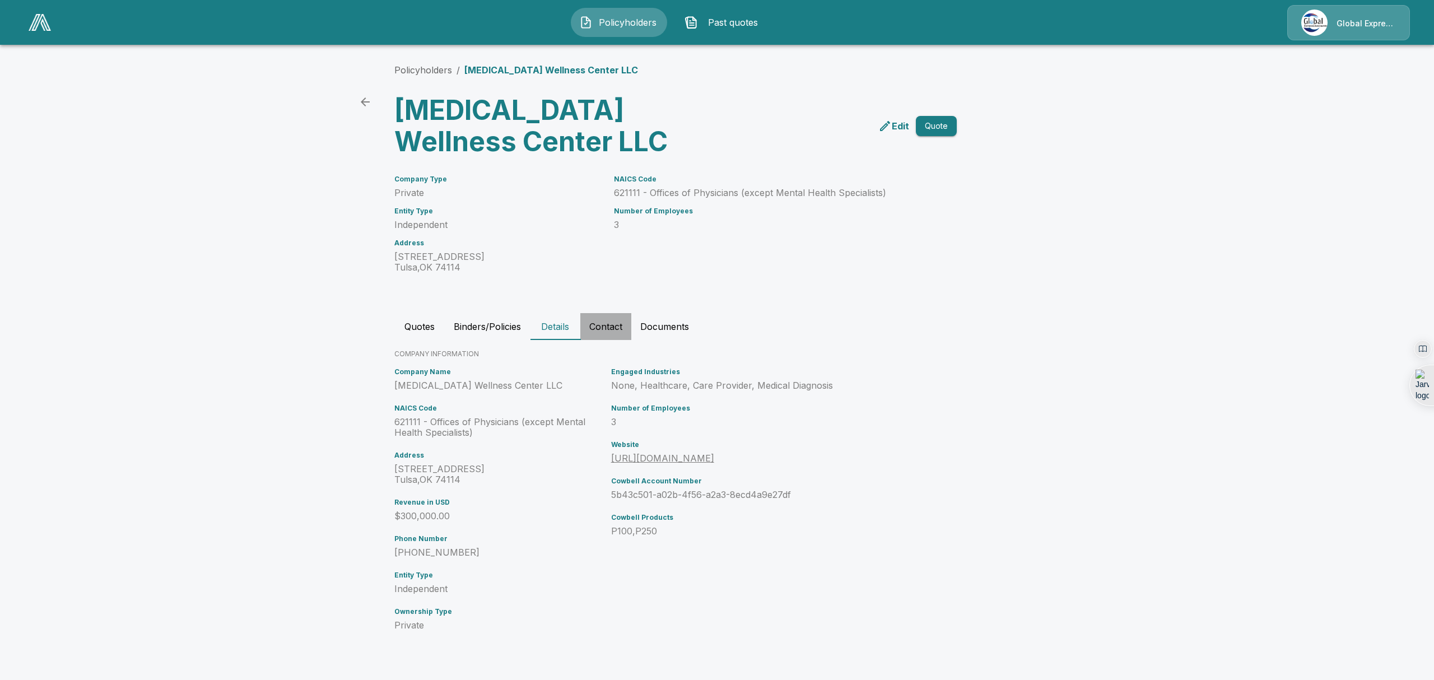
click at [607, 328] on button "Contact" at bounding box center [605, 326] width 51 height 27
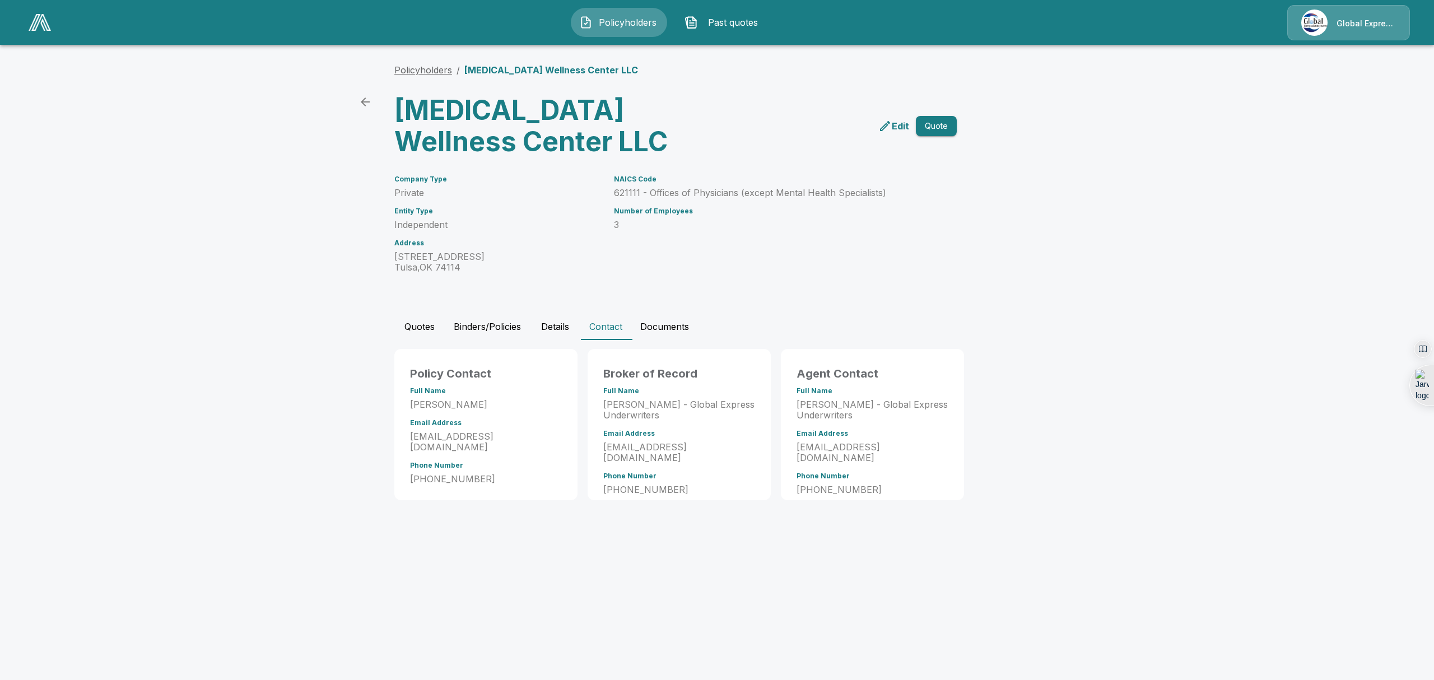
click at [409, 68] on link "Policyholders" at bounding box center [423, 69] width 58 height 11
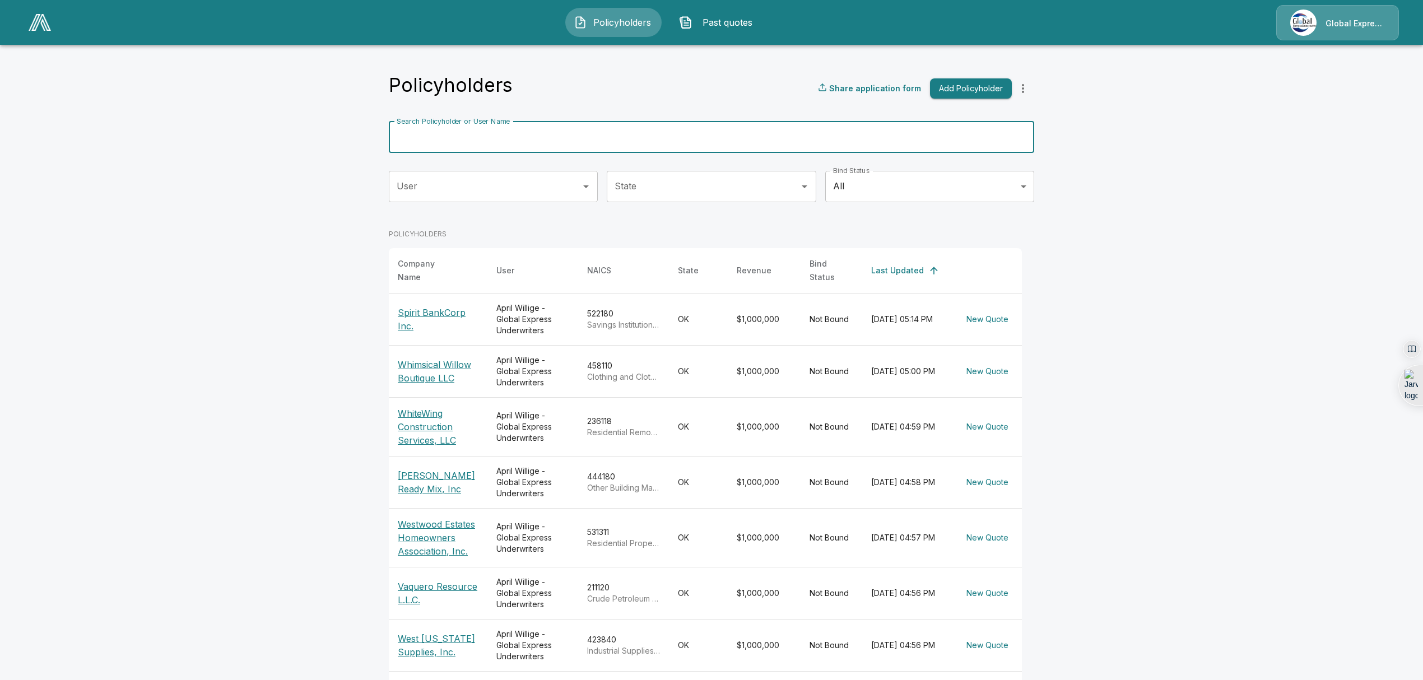
click at [503, 148] on input "Search Policyholder or User Name" at bounding box center [705, 137] width 633 height 31
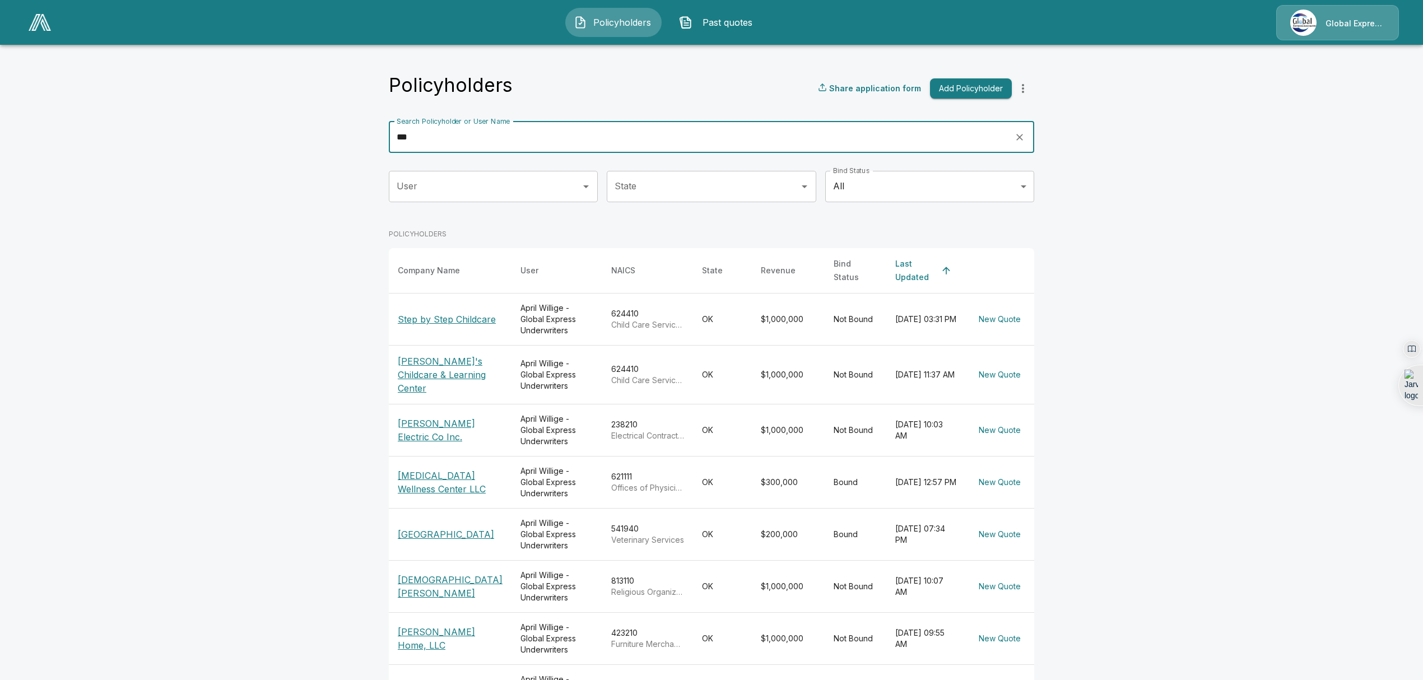
type input "***"
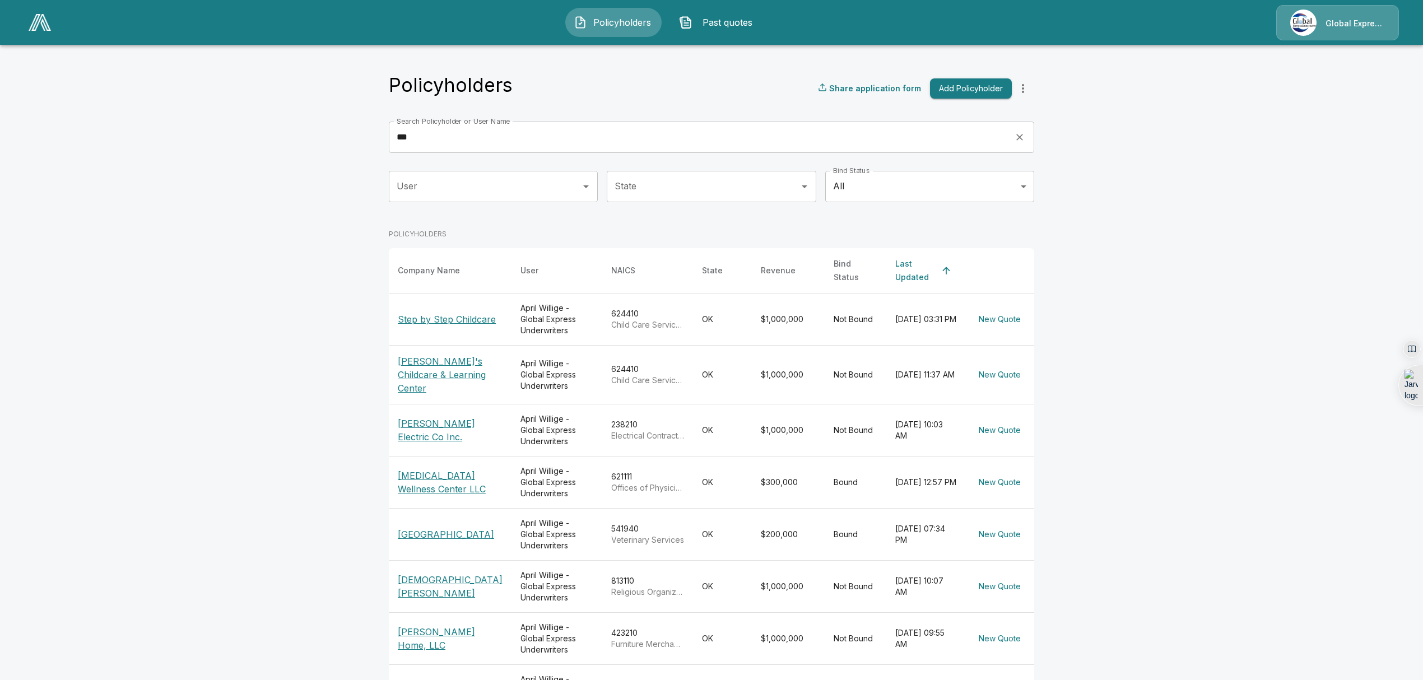
click at [425, 469] on p "Chiropractic Wellness Center LLC" at bounding box center [450, 482] width 105 height 27
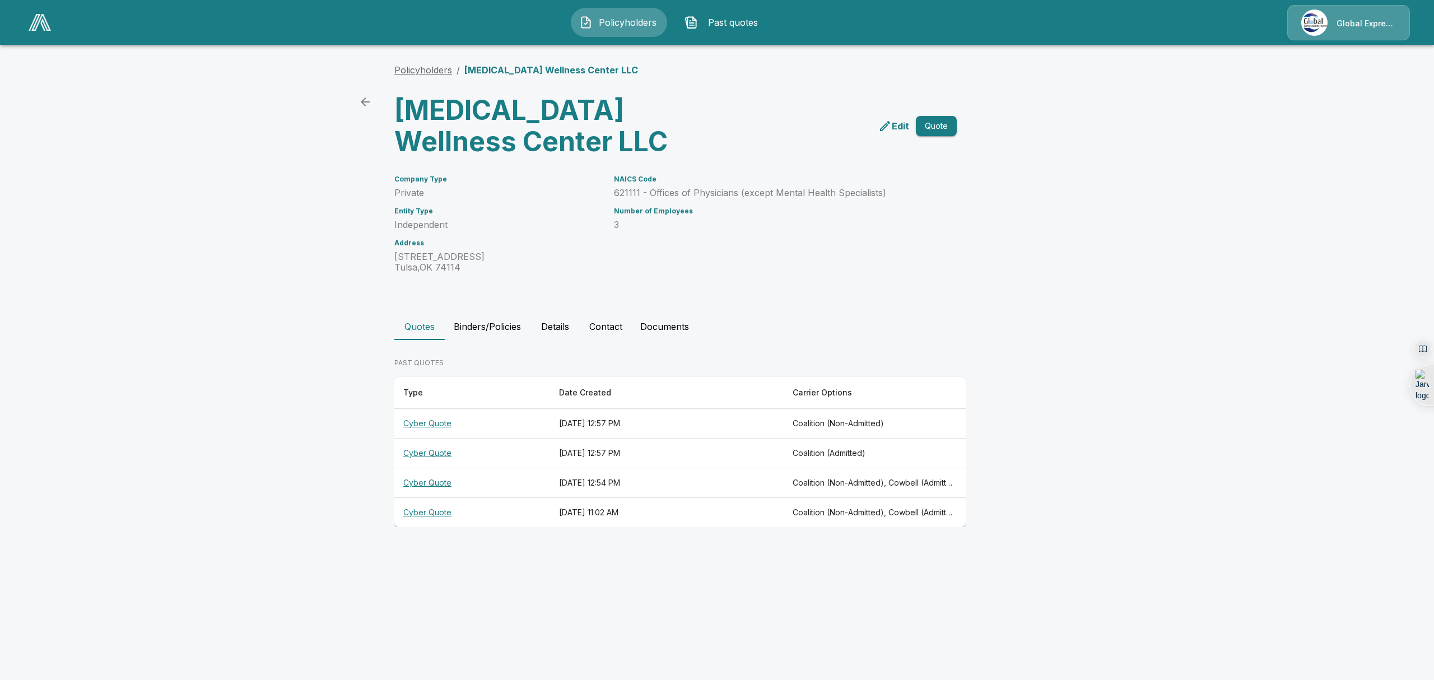
click at [417, 71] on link "Policyholders" at bounding box center [423, 69] width 58 height 11
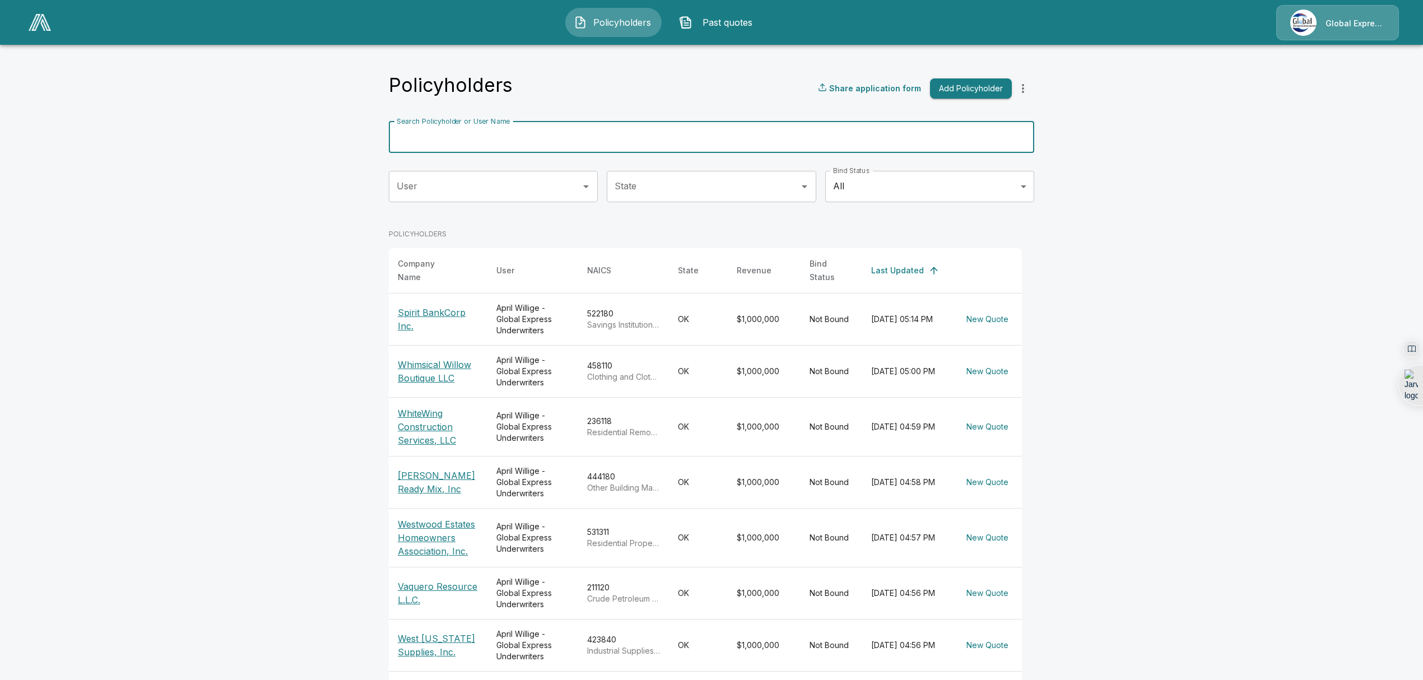
click at [550, 137] on input "Search Policyholder or User Name" at bounding box center [705, 137] width 633 height 31
click at [550, 137] on input "*" at bounding box center [698, 137] width 618 height 31
type input "**********"
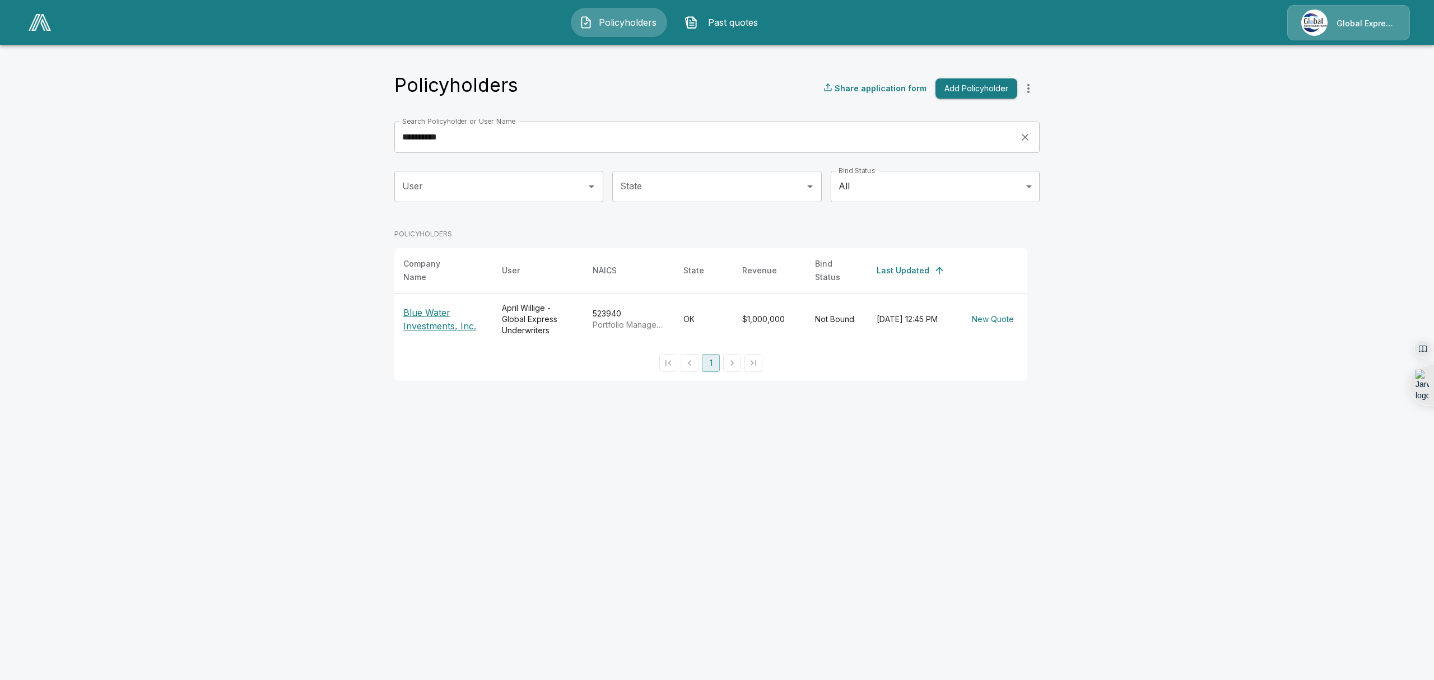
click at [431, 317] on p "Blue Water Investments, Inc." at bounding box center [443, 319] width 81 height 27
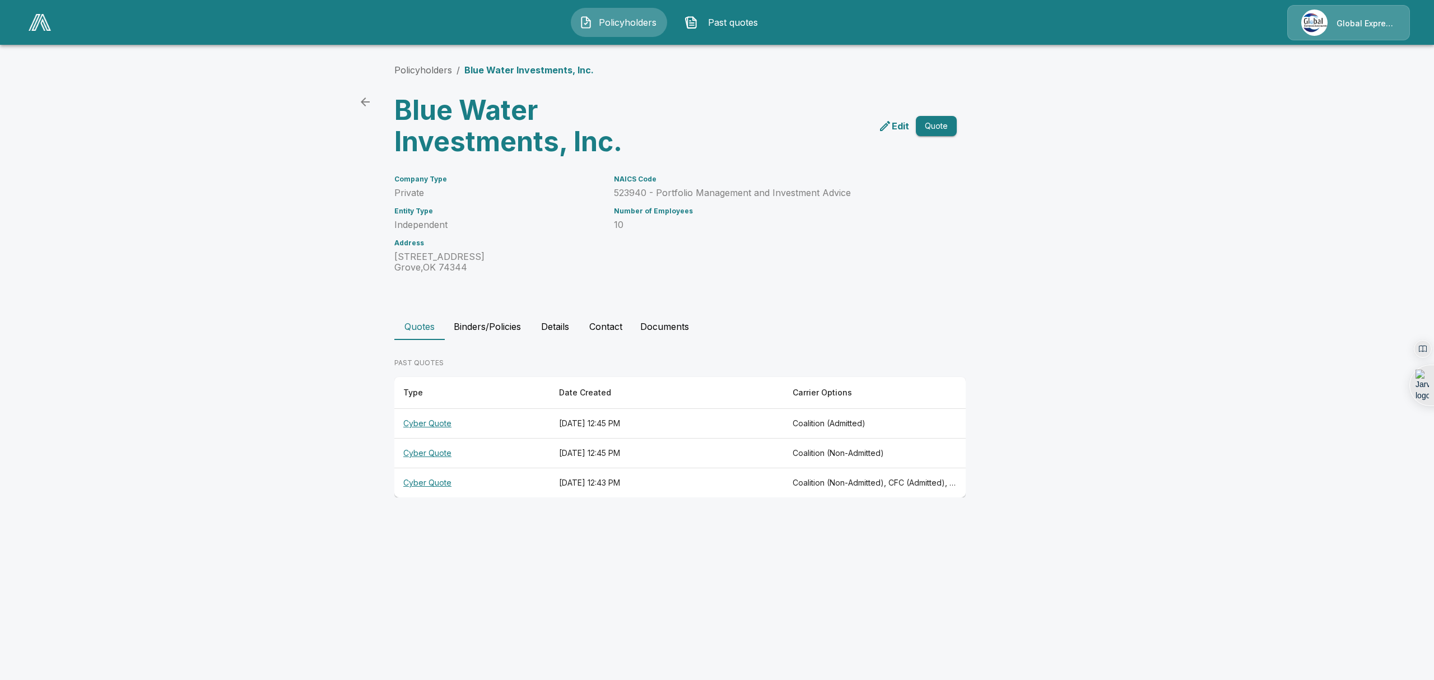
click at [738, 519] on html "Policyholders Past quotes Global Express Underwriters Policyholders / Blue Wate…" at bounding box center [717, 259] width 1434 height 519
click at [415, 71] on link "Policyholders" at bounding box center [423, 69] width 58 height 11
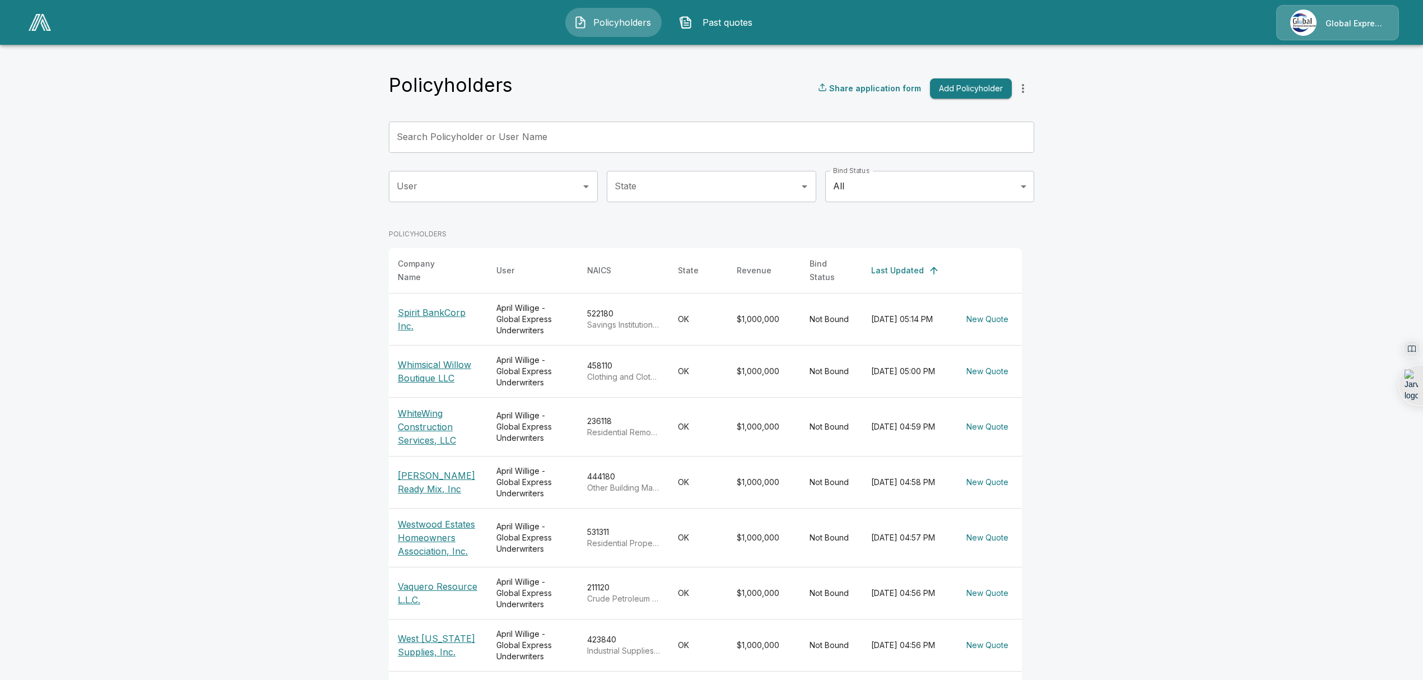
click at [606, 144] on input "Search Policyholder or User Name" at bounding box center [705, 137] width 633 height 31
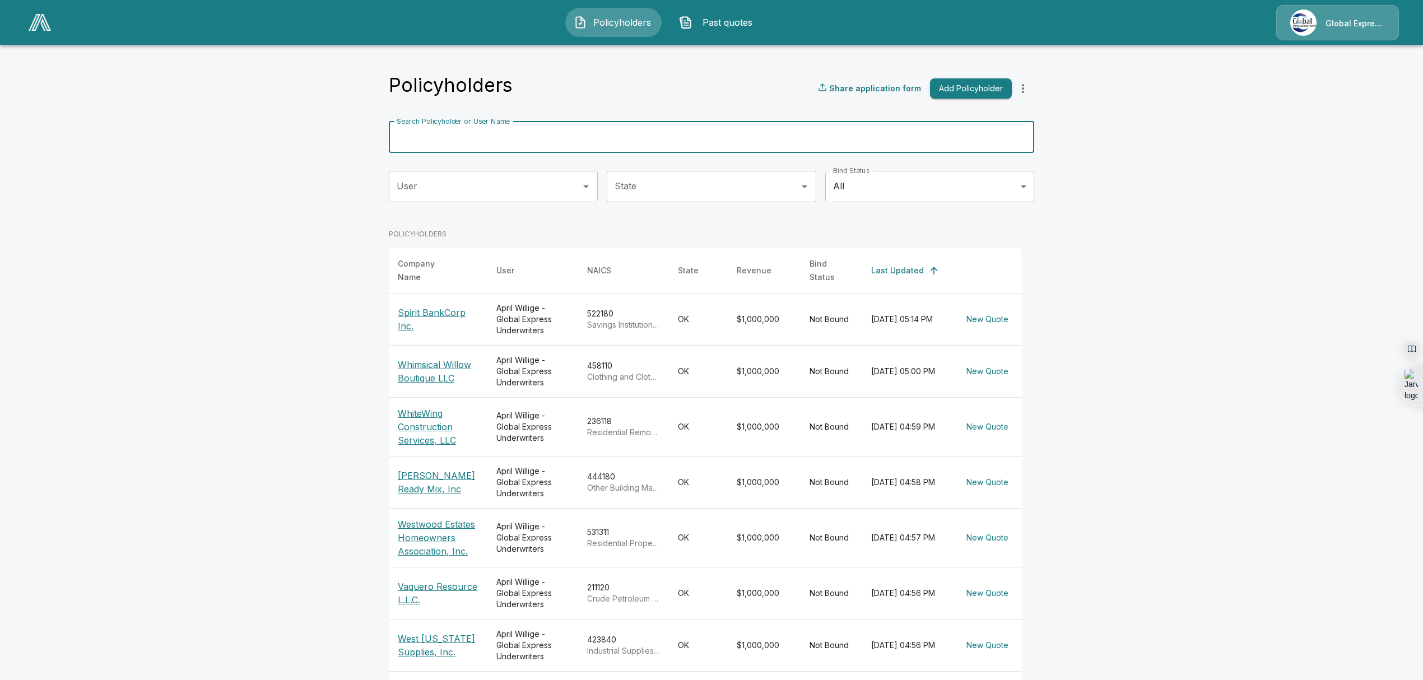
click at [606, 144] on input "Search Policyholder or User Name" at bounding box center [705, 137] width 633 height 31
type input "*******"
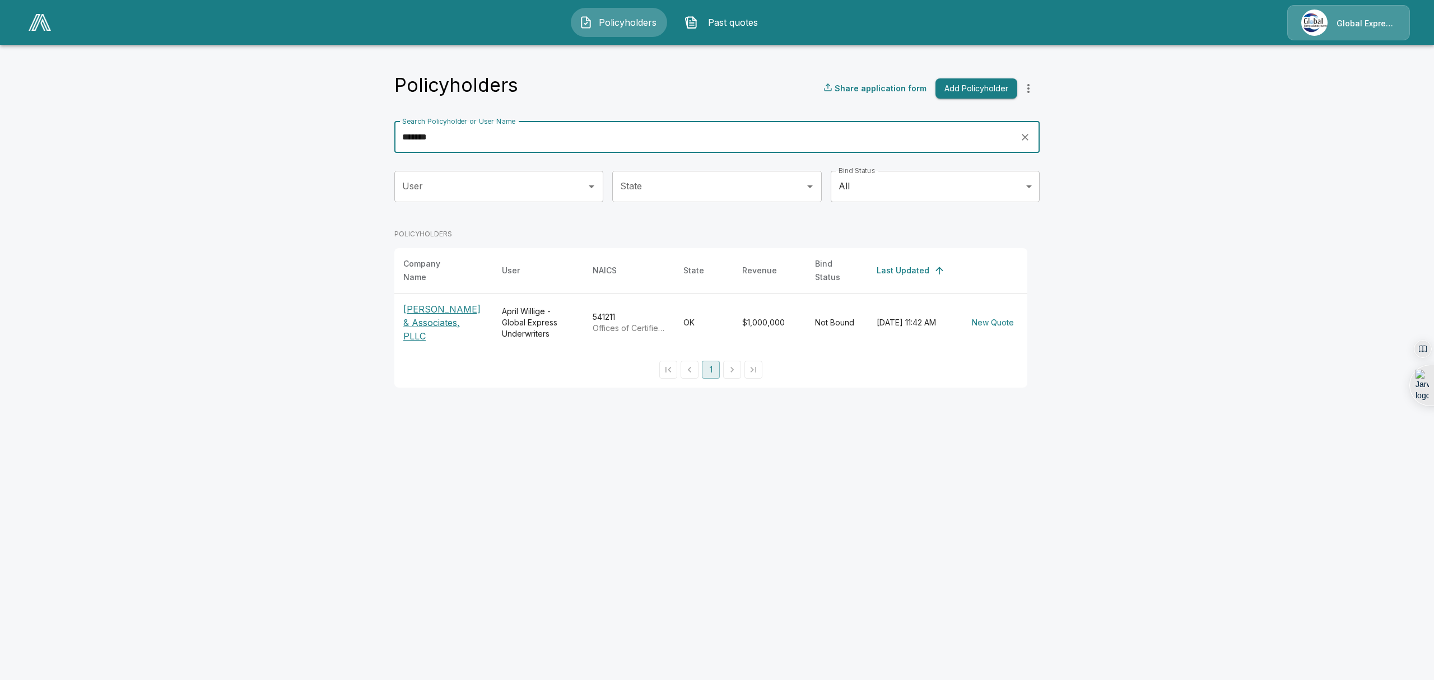
click at [433, 307] on p "Maloney & Associates, PLLC" at bounding box center [443, 323] width 81 height 40
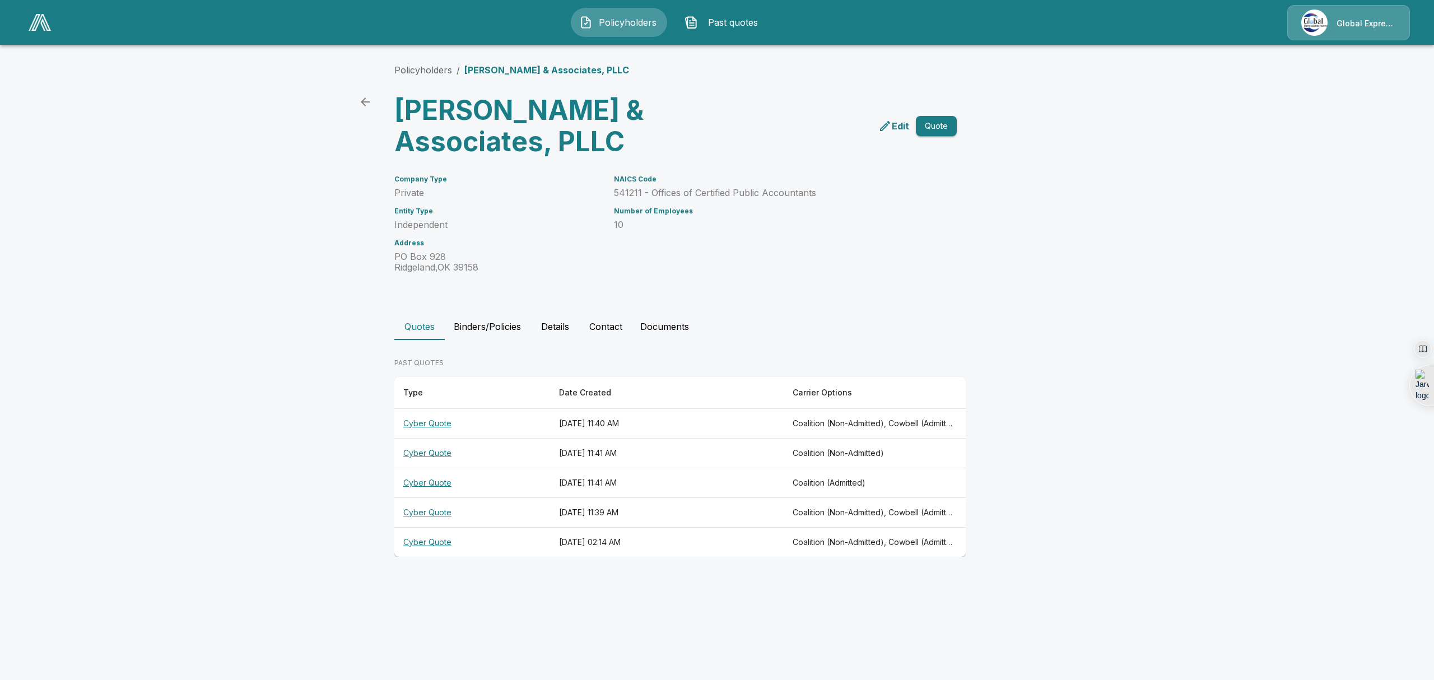
click at [420, 421] on th "Cyber Quote" at bounding box center [472, 424] width 156 height 30
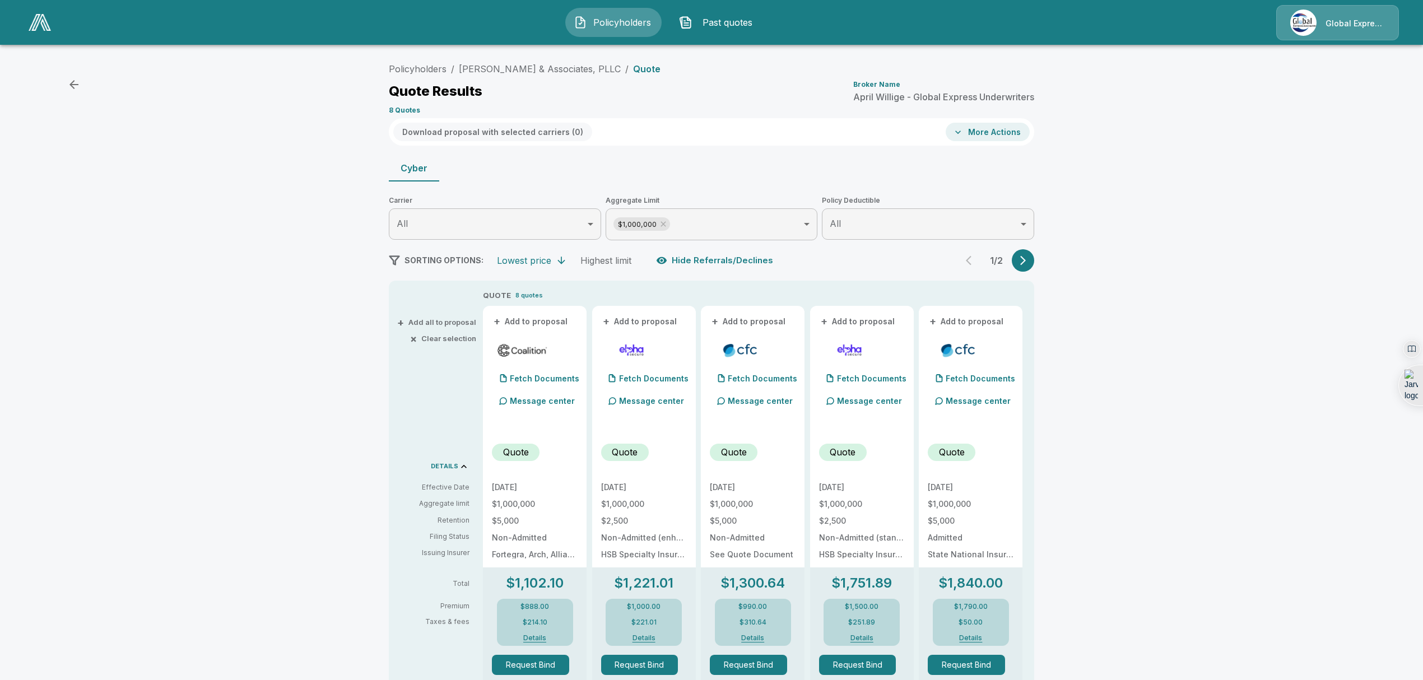
click at [1041, 281] on div "Policyholders / [PERSON_NAME] & Associates, PLLC / Quote Quote Results Broker N…" at bounding box center [711, 632] width 672 height 1149
click at [526, 71] on link "[PERSON_NAME] & Associates, PLLC" at bounding box center [540, 68] width 162 height 11
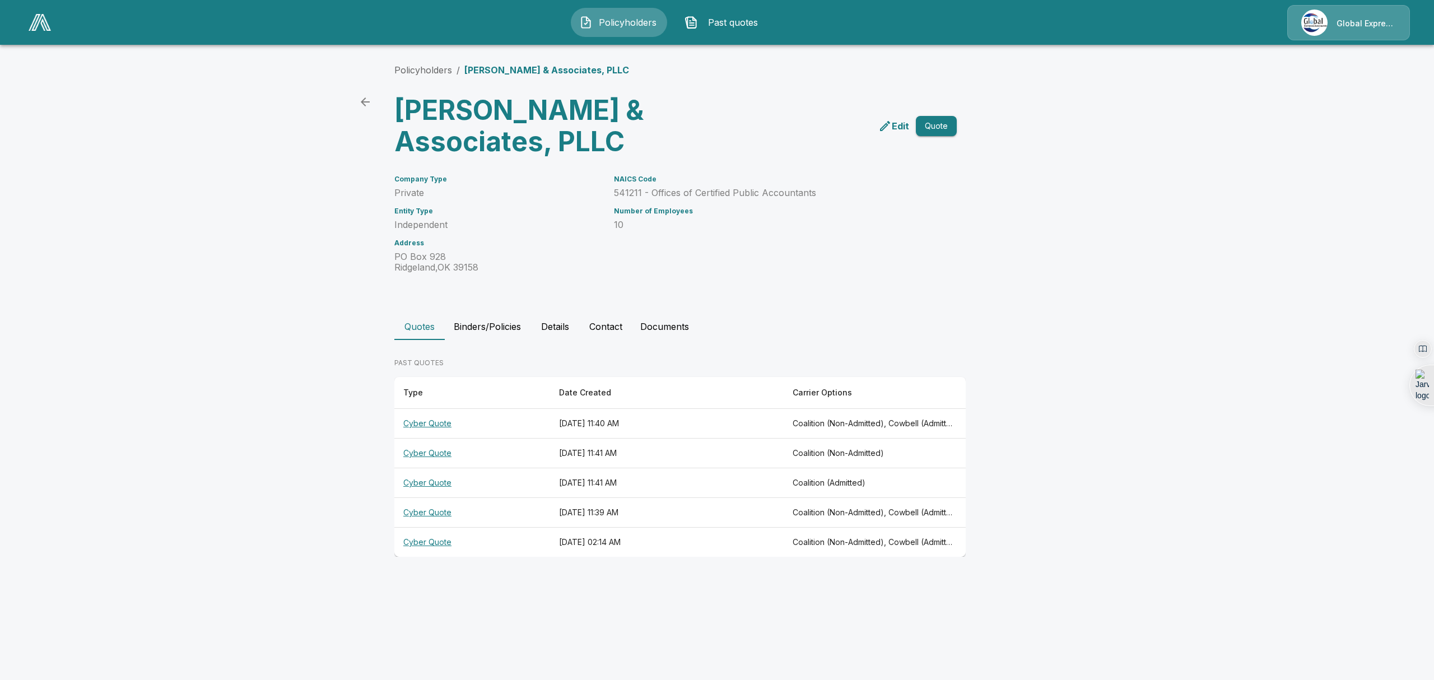
click at [435, 454] on th "Cyber Quote" at bounding box center [472, 454] width 156 height 30
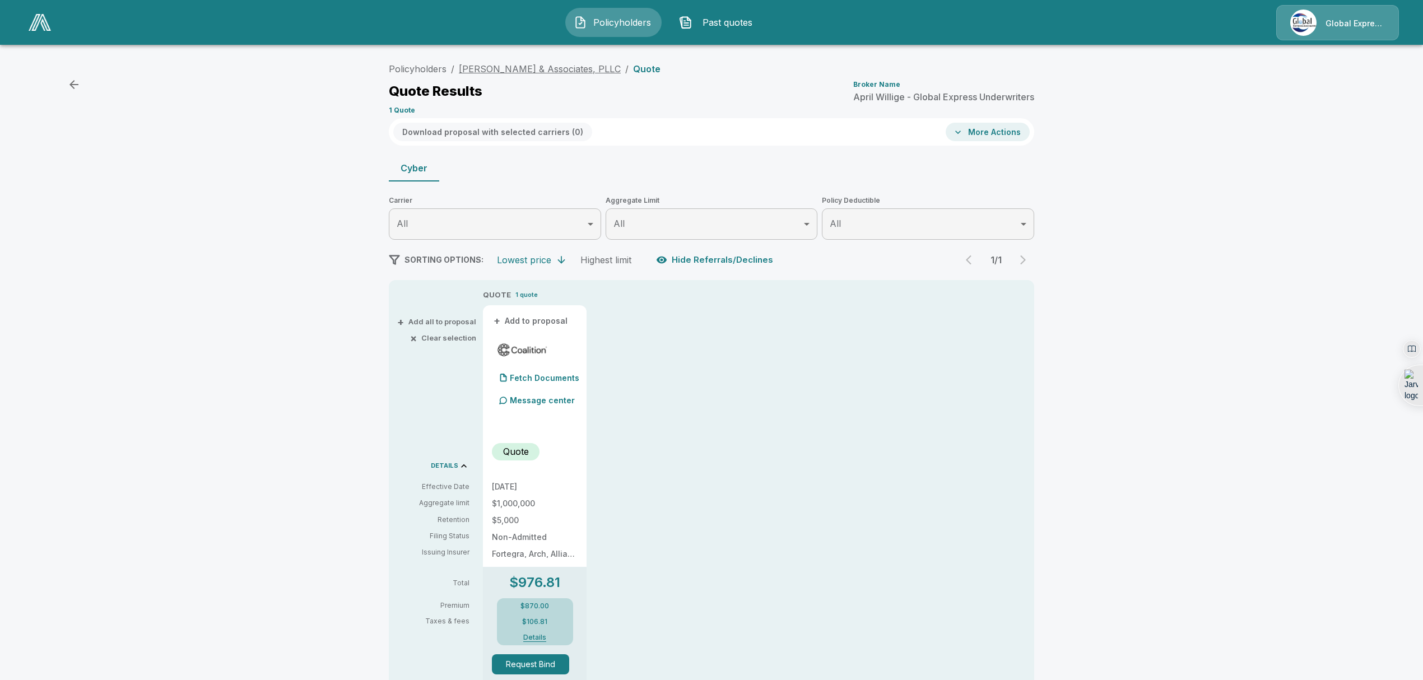
click at [503, 71] on link "[PERSON_NAME] & Associates, PLLC" at bounding box center [540, 68] width 162 height 11
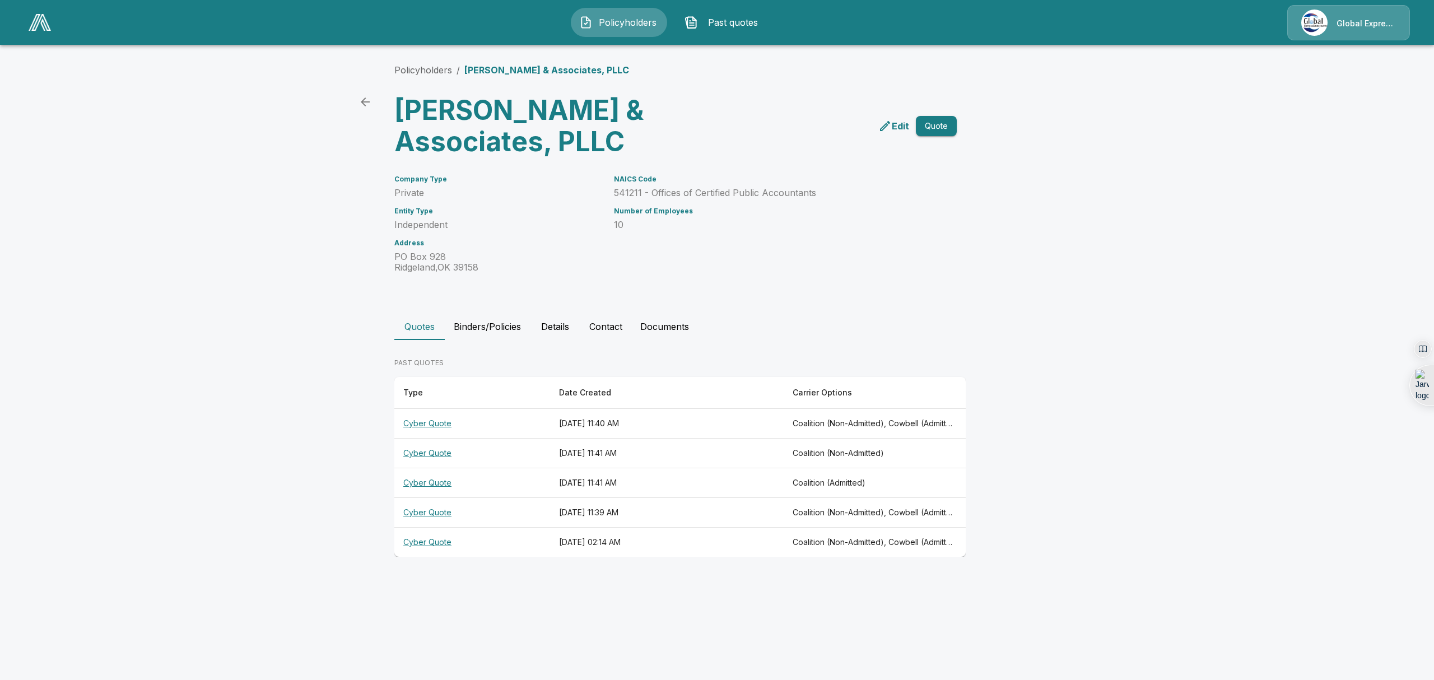
click at [429, 546] on th "Cyber Quote" at bounding box center [472, 543] width 156 height 30
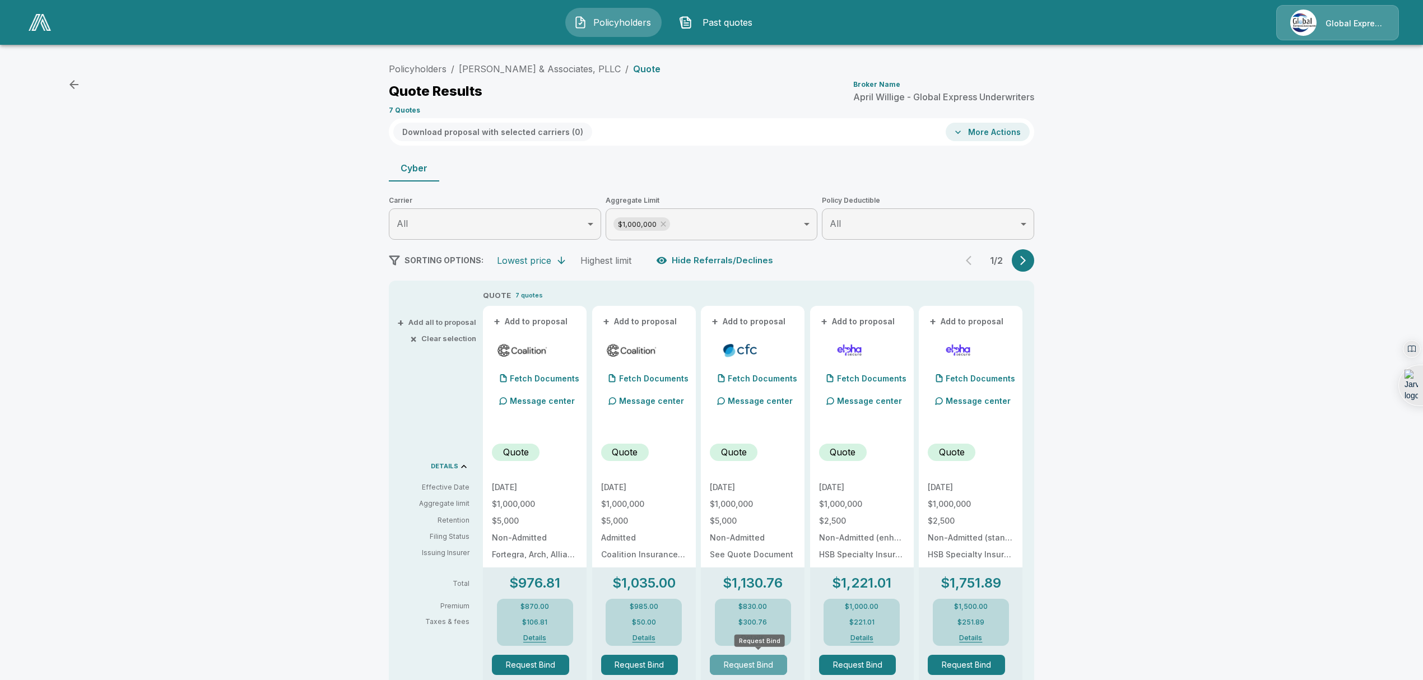
click at [758, 666] on button "Request Bind" at bounding box center [748, 665] width 77 height 20
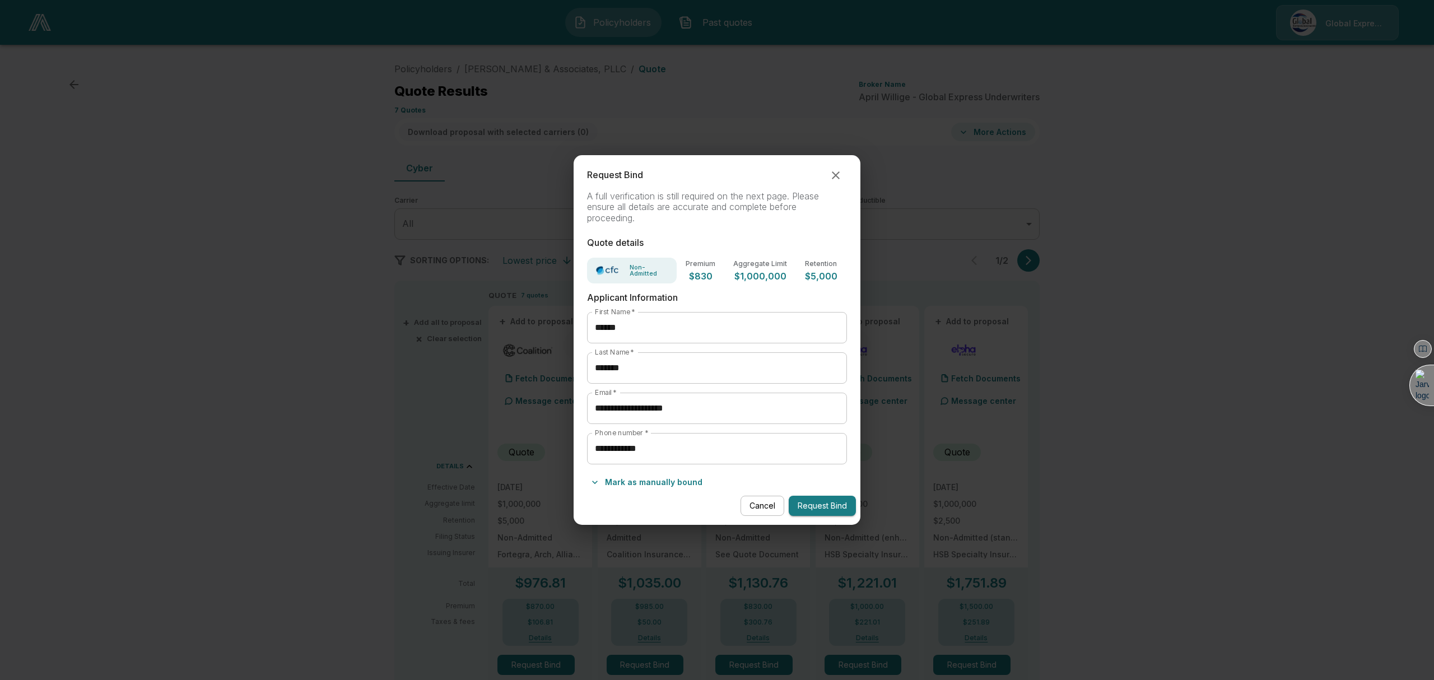
click at [805, 505] on button "Request Bind" at bounding box center [822, 506] width 67 height 21
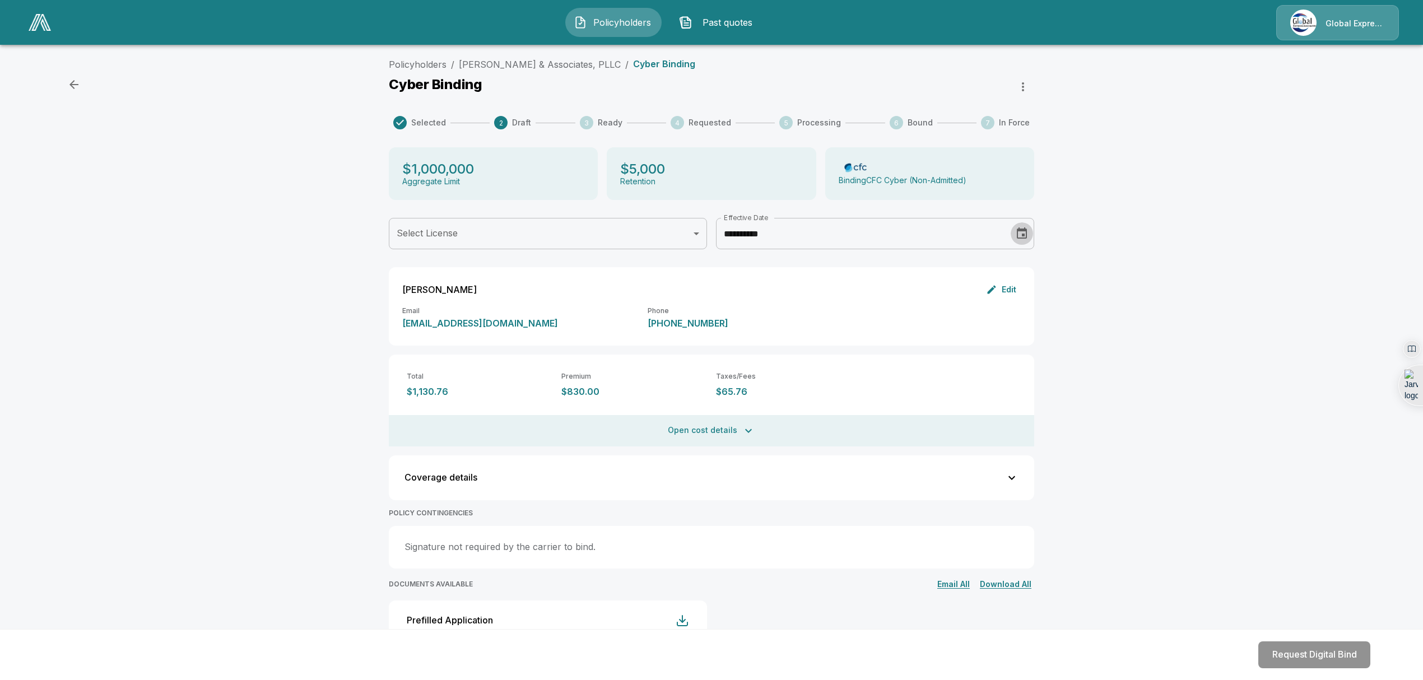
click at [1027, 238] on icon "Choose date, selected date is Aug 12, 2025" at bounding box center [1022, 232] width 10 height 11
click at [885, 266] on icon "Next month" at bounding box center [882, 267] width 13 height 13
click at [811, 313] on button "3" at bounding box center [811, 314] width 20 height 20
type input "**********"
click at [1128, 301] on div "**********" at bounding box center [711, 463] width 1423 height 821
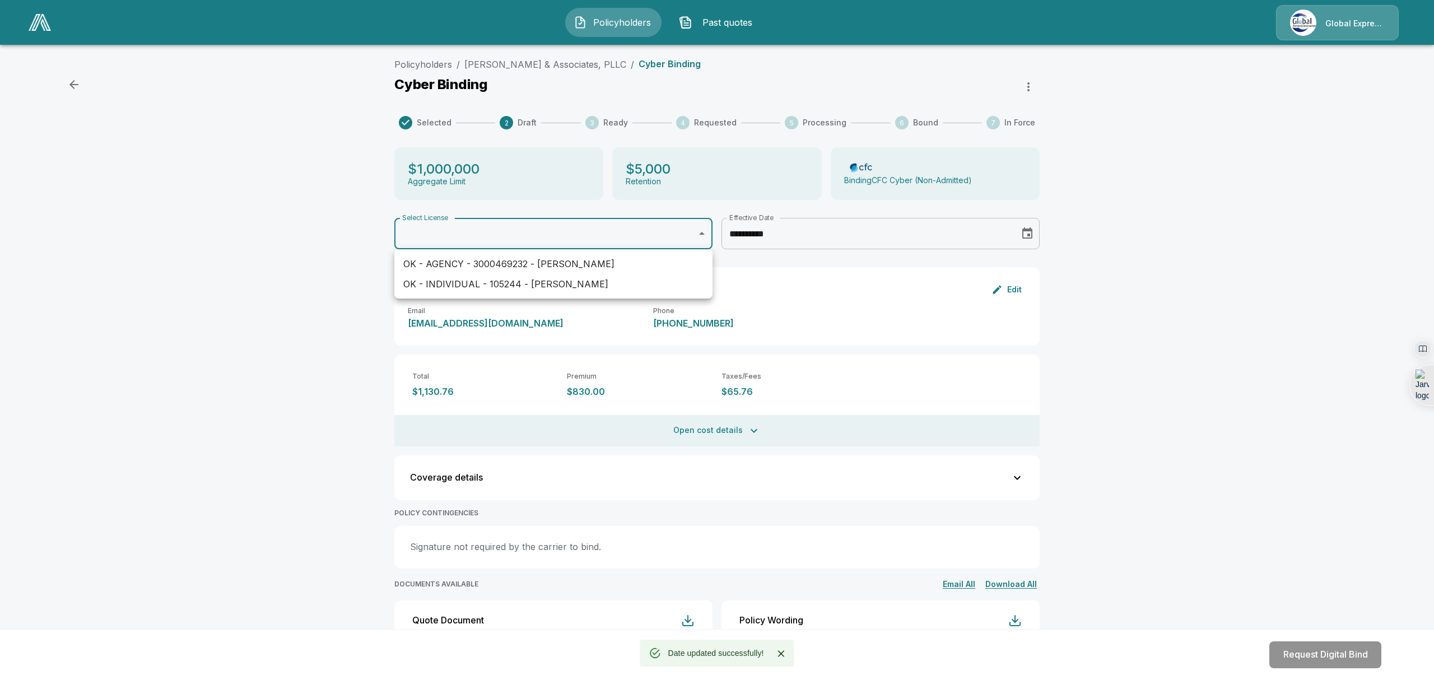
click at [704, 232] on body "**********" at bounding box center [717, 437] width 1434 height 874
click at [621, 284] on li "OK - INDIVIDUAL - 105244 - John Hester" at bounding box center [553, 284] width 318 height 20
type input "**********"
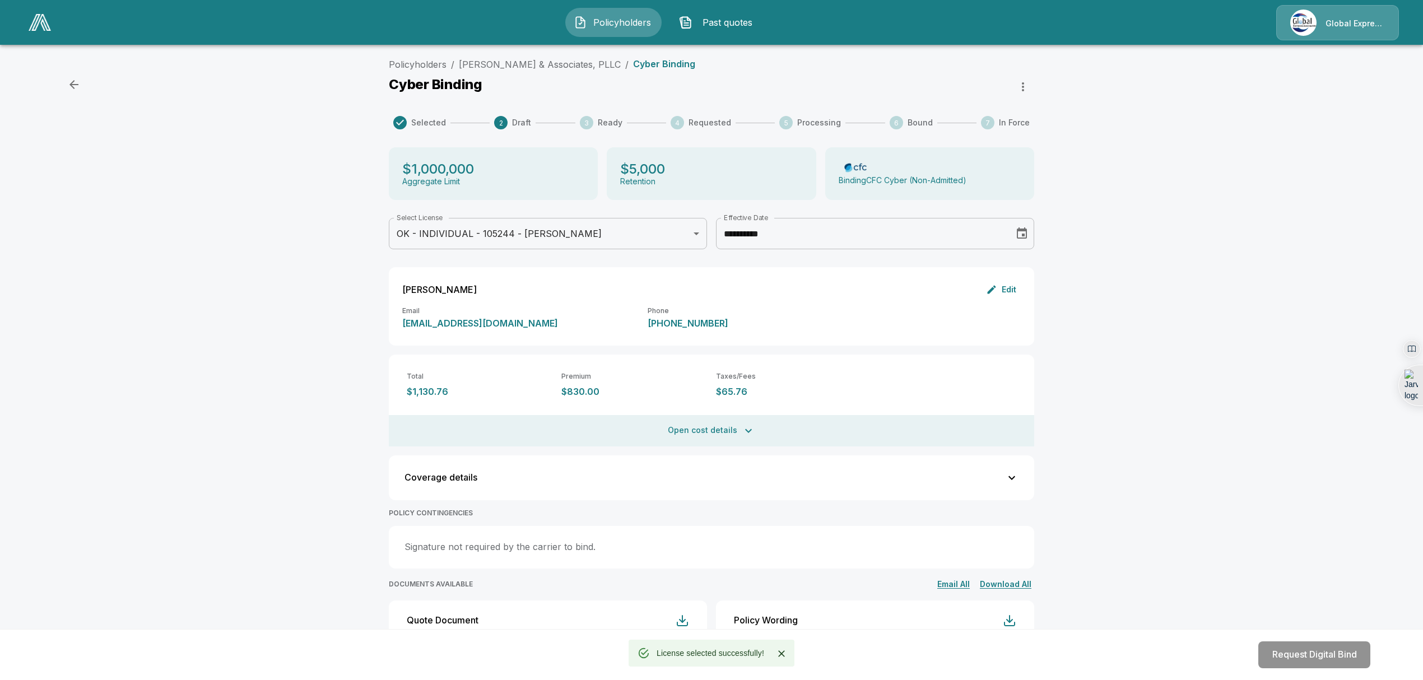
click at [1181, 350] on div "**********" at bounding box center [711, 463] width 1423 height 821
click at [511, 59] on link "[PERSON_NAME] & Associates, PLLC" at bounding box center [540, 64] width 162 height 11
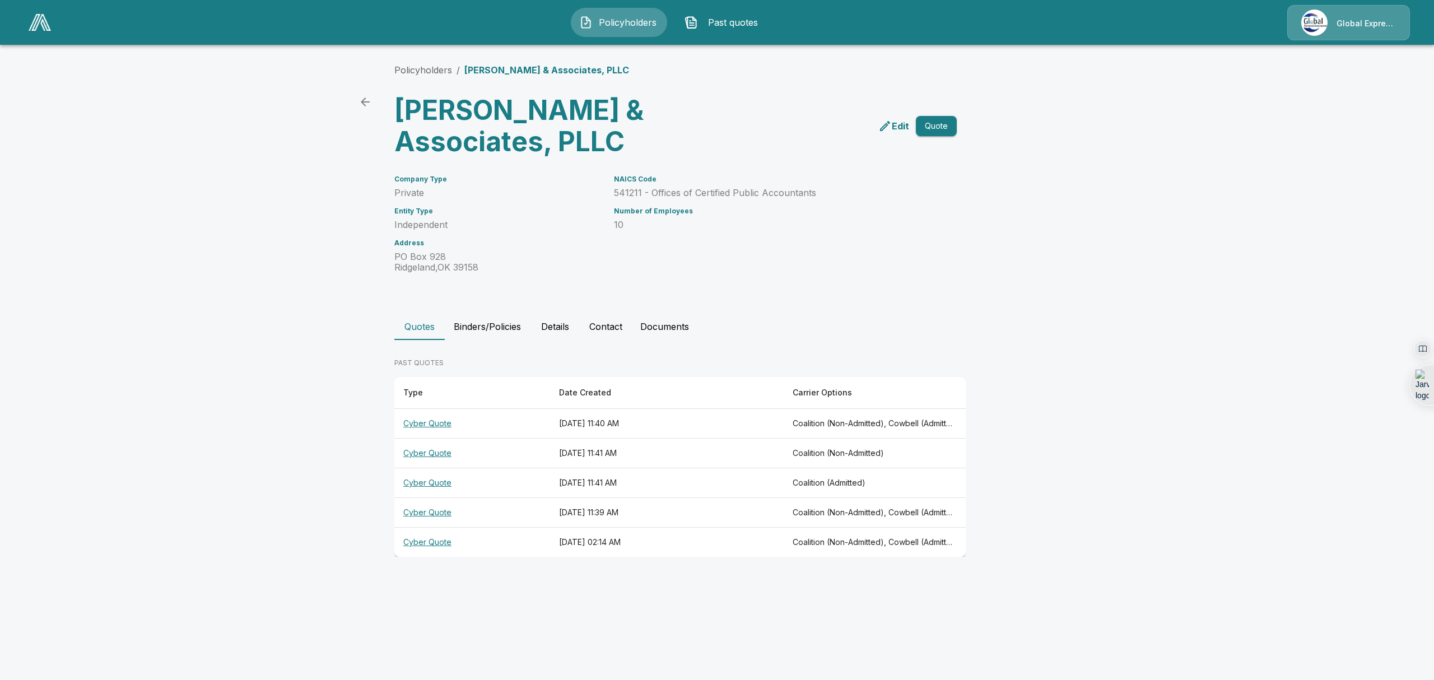
click at [440, 543] on th "Cyber Quote" at bounding box center [472, 543] width 156 height 30
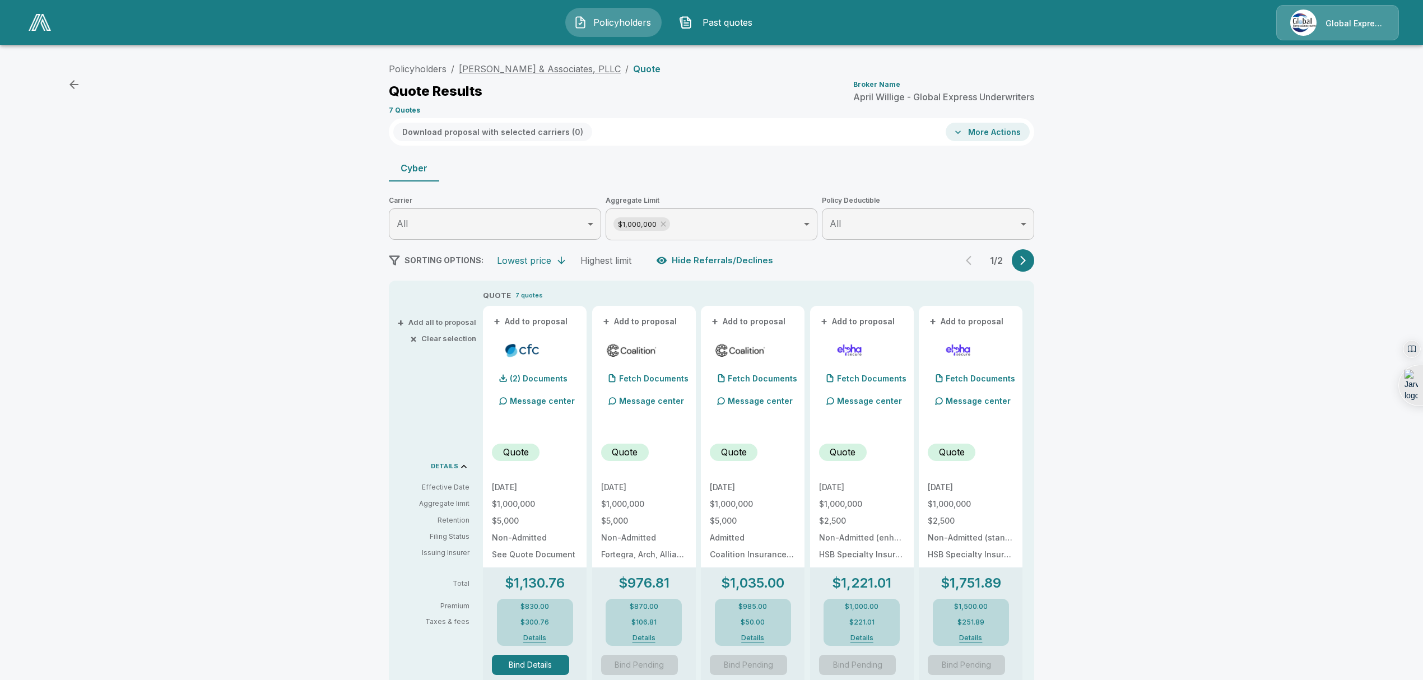
click at [534, 72] on link "[PERSON_NAME] & Associates, PLLC" at bounding box center [540, 68] width 162 height 11
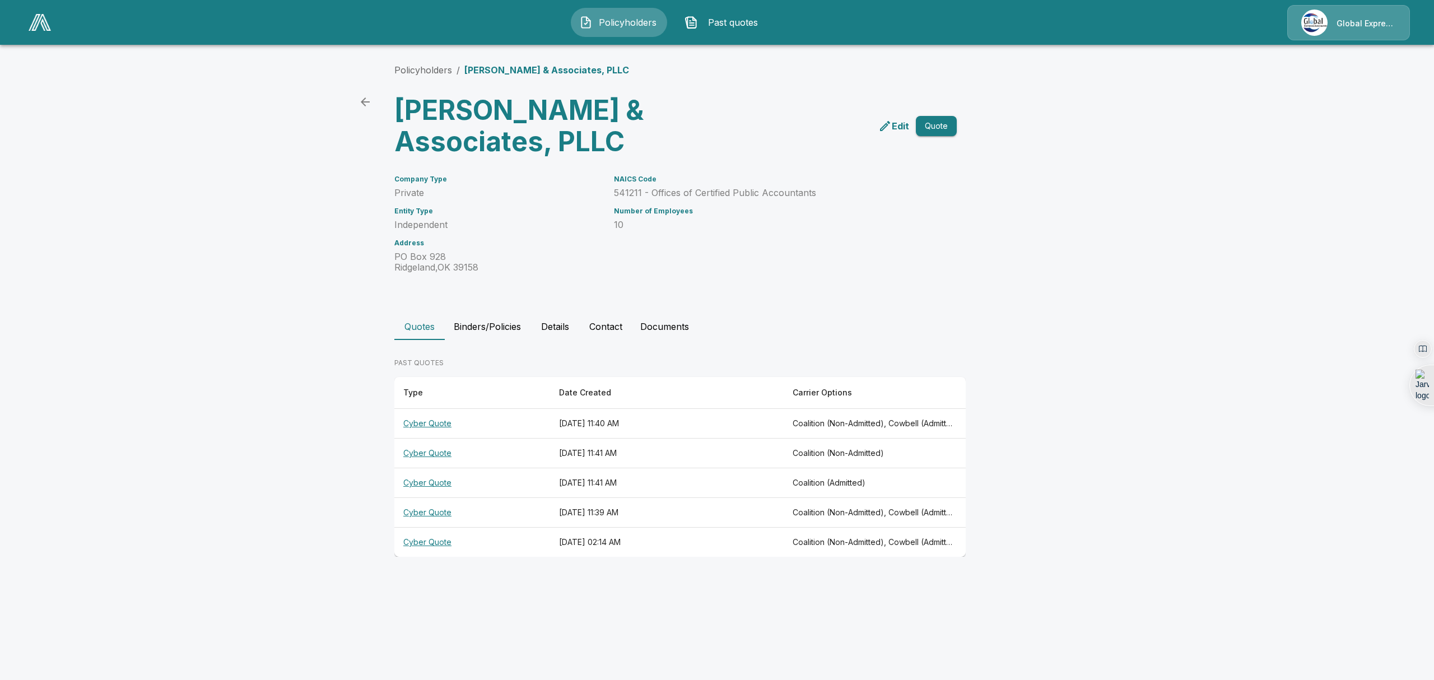
click at [417, 512] on th "Cyber Quote" at bounding box center [472, 513] width 156 height 30
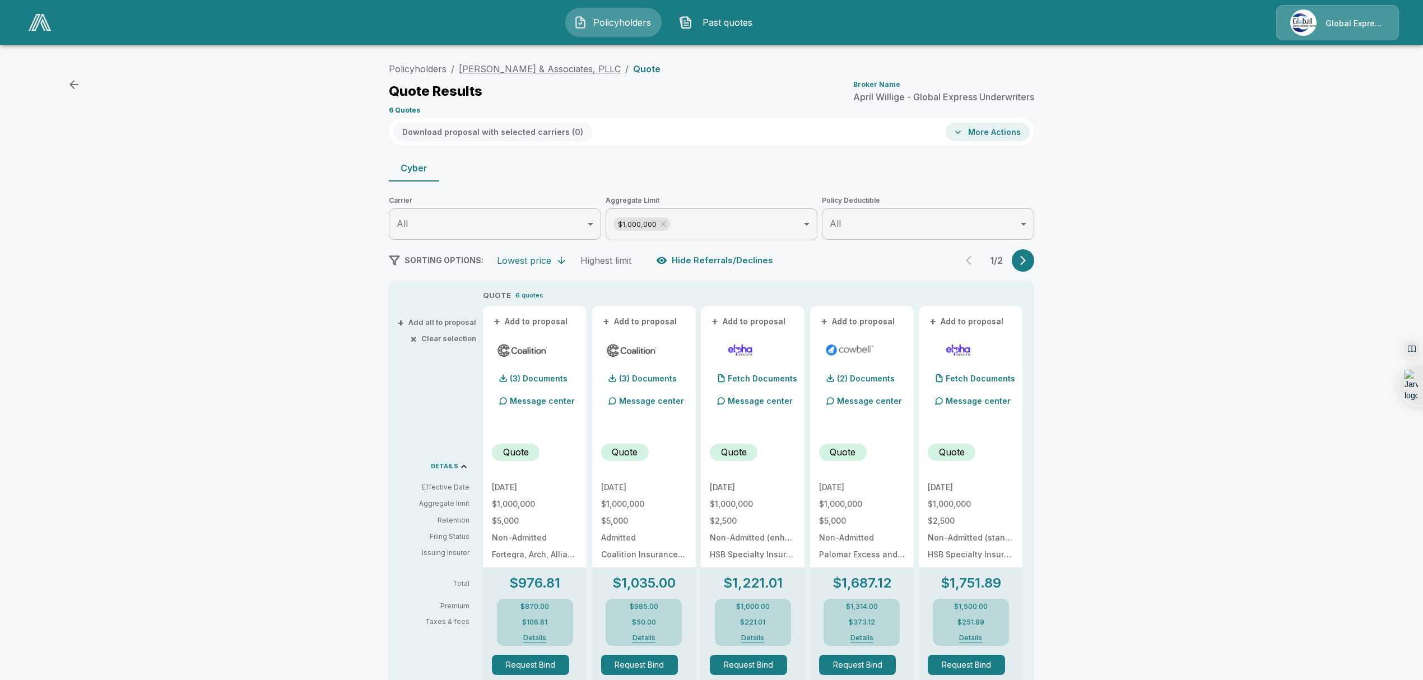
click at [555, 69] on link "[PERSON_NAME] & Associates, PLLC" at bounding box center [540, 68] width 162 height 11
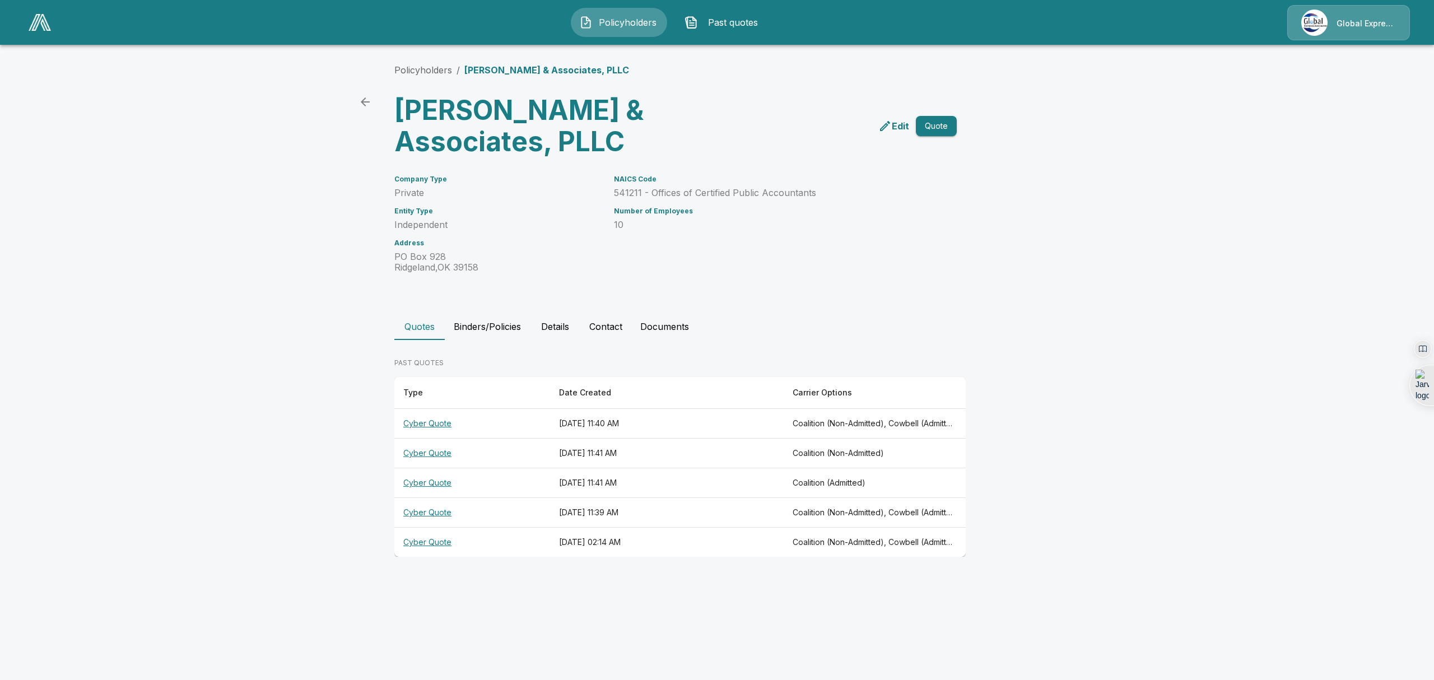
click at [430, 484] on th "Cyber Quote" at bounding box center [472, 483] width 156 height 30
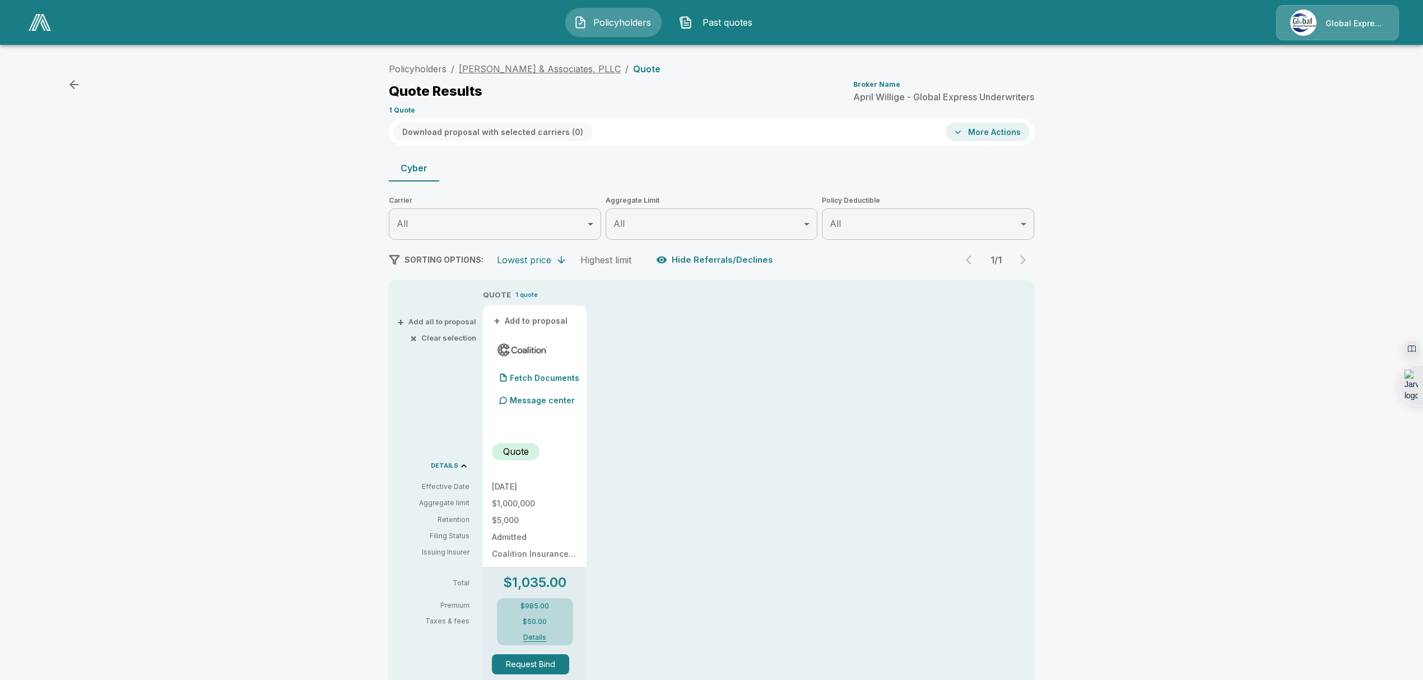
click at [530, 69] on link "[PERSON_NAME] & Associates, PLLC" at bounding box center [540, 68] width 162 height 11
